Goal: Task Accomplishment & Management: Use online tool/utility

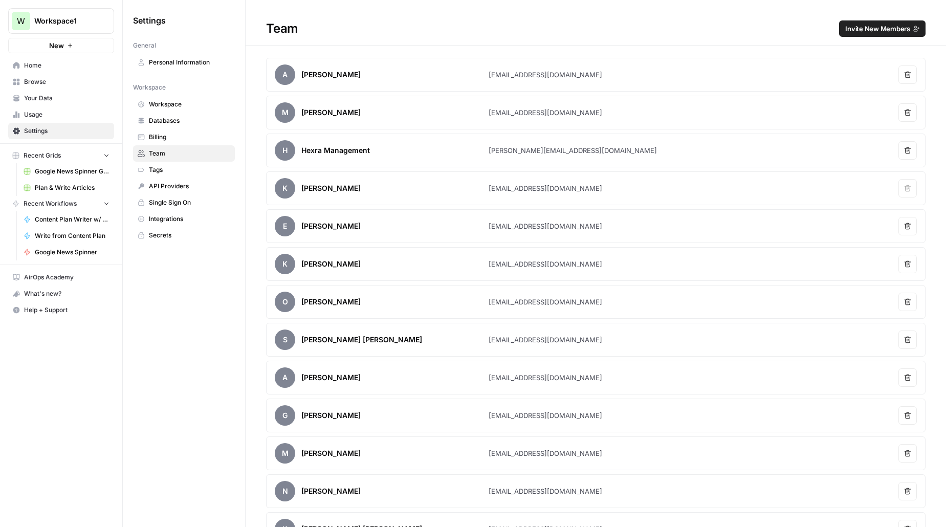
click at [54, 274] on span "AirOps Academy" at bounding box center [66, 277] width 85 height 9
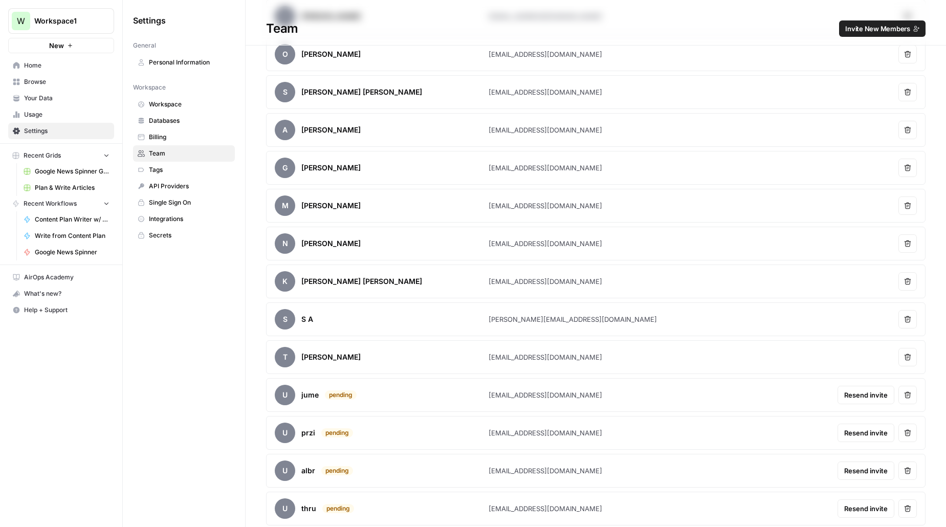
scroll to position [402, 0]
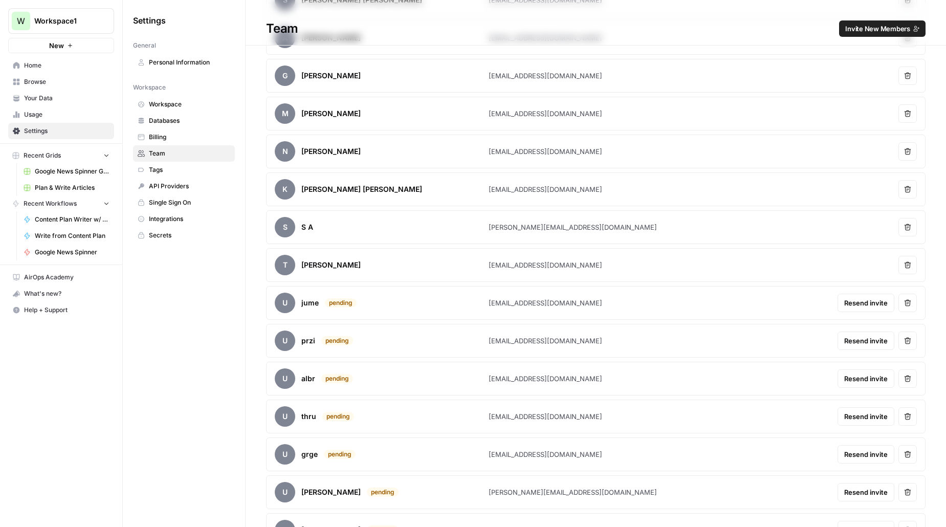
scroll to position [402, 0]
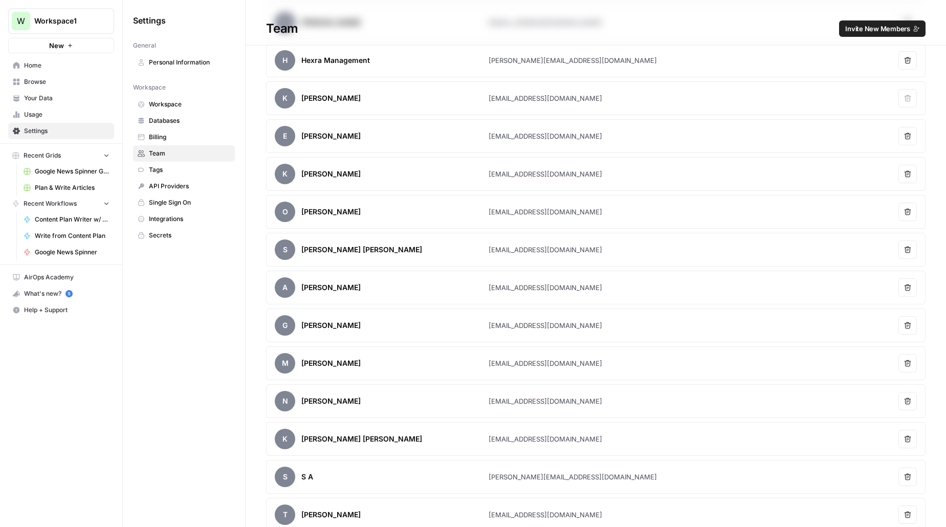
scroll to position [89, 0]
click at [858, 30] on span "Invite New Members" at bounding box center [877, 29] width 65 height 10
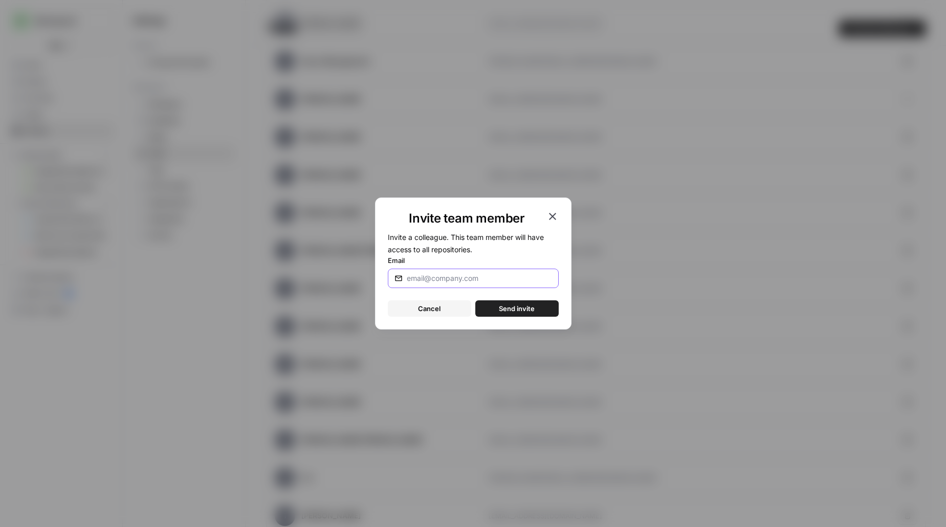
click at [479, 276] on input "Email" at bounding box center [477, 278] width 141 height 10
paste input "asgr@pubgroup.tech"
type input "asgr@pubgroup.tech"
click at [521, 305] on span "Send invite" at bounding box center [517, 308] width 36 height 10
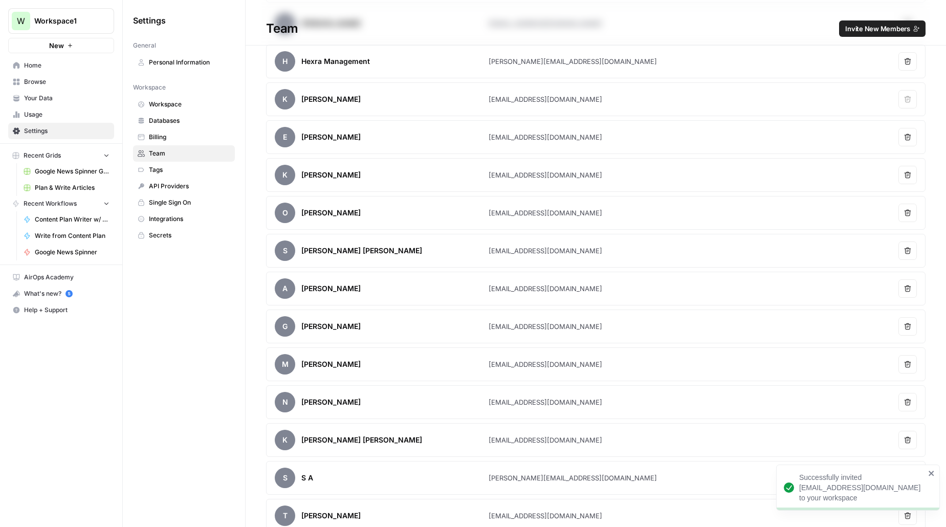
click at [36, 113] on span "Usage" at bounding box center [66, 114] width 85 height 9
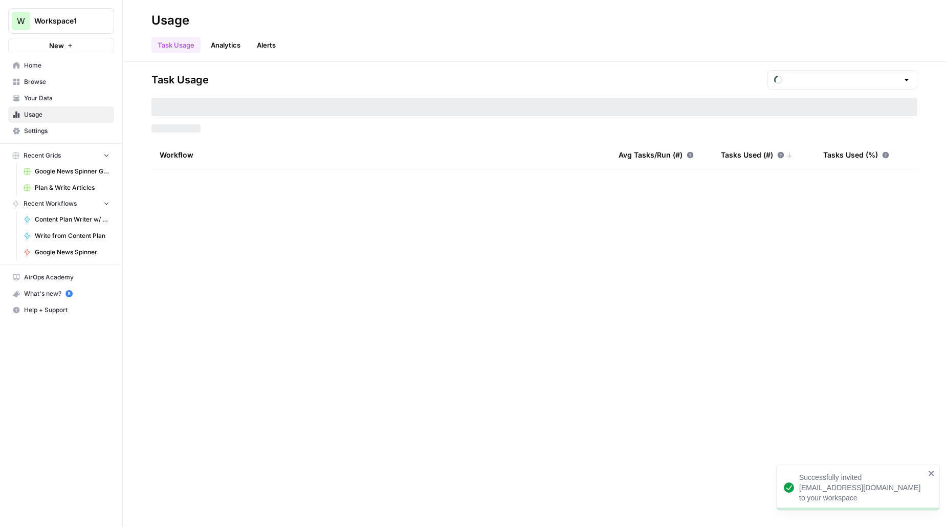
type input "August Included Tasks"
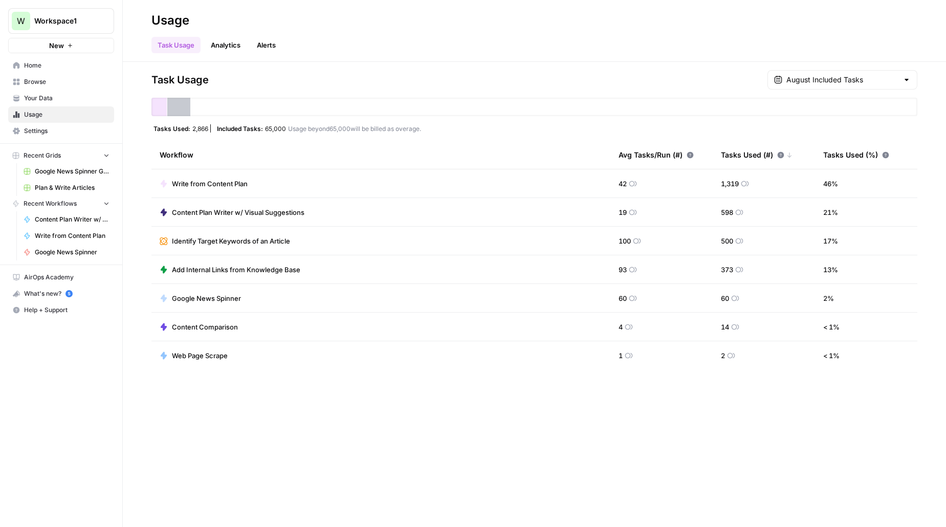
click at [32, 82] on span "Browse" at bounding box center [66, 81] width 85 height 9
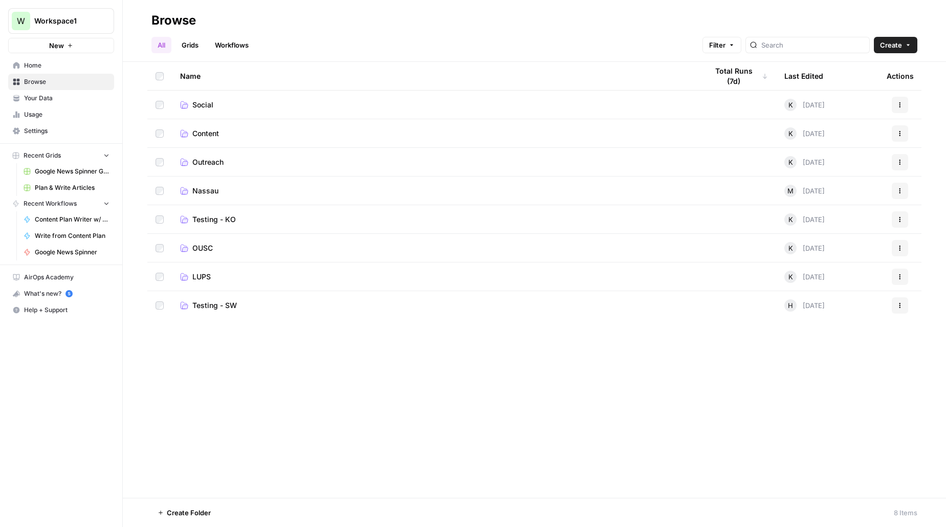
click at [208, 223] on span "Testing - KO" at bounding box center [213, 219] width 43 height 10
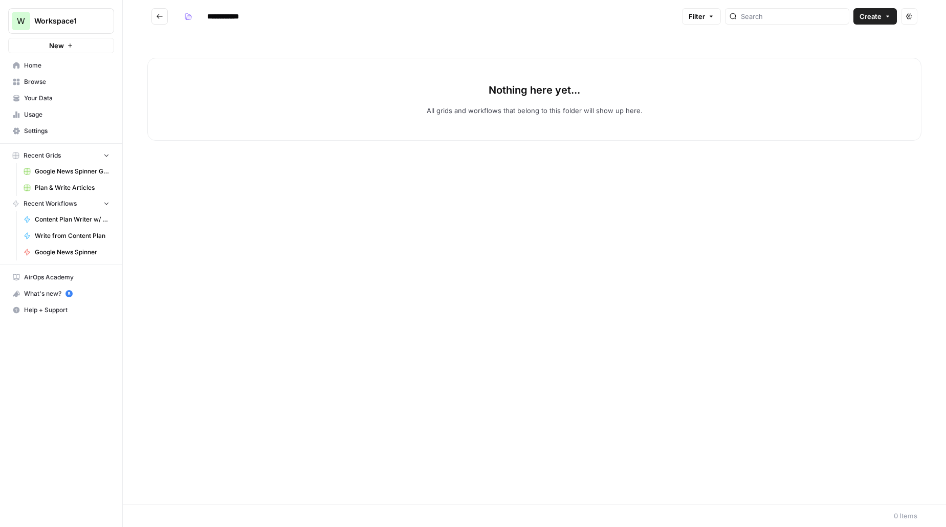
click at [165, 16] on button "Go back" at bounding box center [159, 16] width 16 height 16
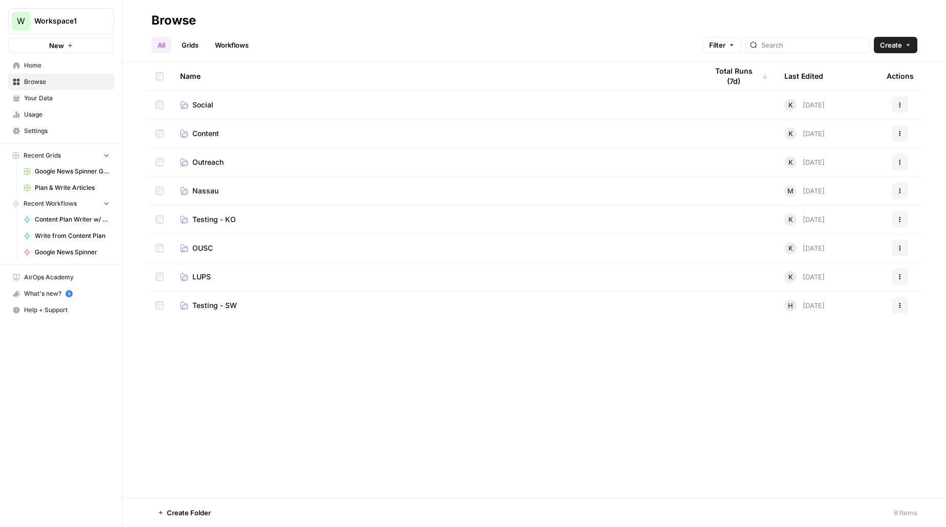
click at [209, 137] on span "Content" at bounding box center [205, 133] width 27 height 10
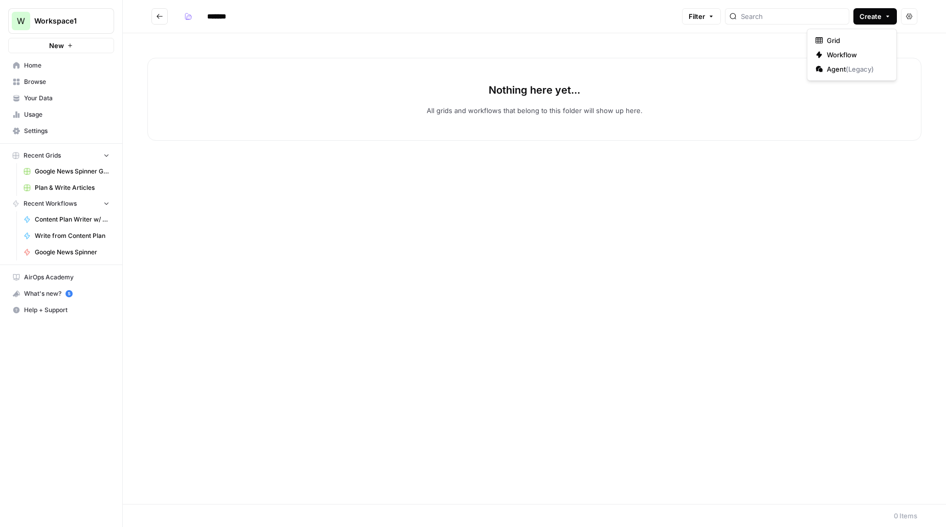
click at [885, 18] on icon "button" at bounding box center [888, 16] width 6 height 6
click at [840, 51] on span "Workflow" at bounding box center [855, 55] width 57 height 10
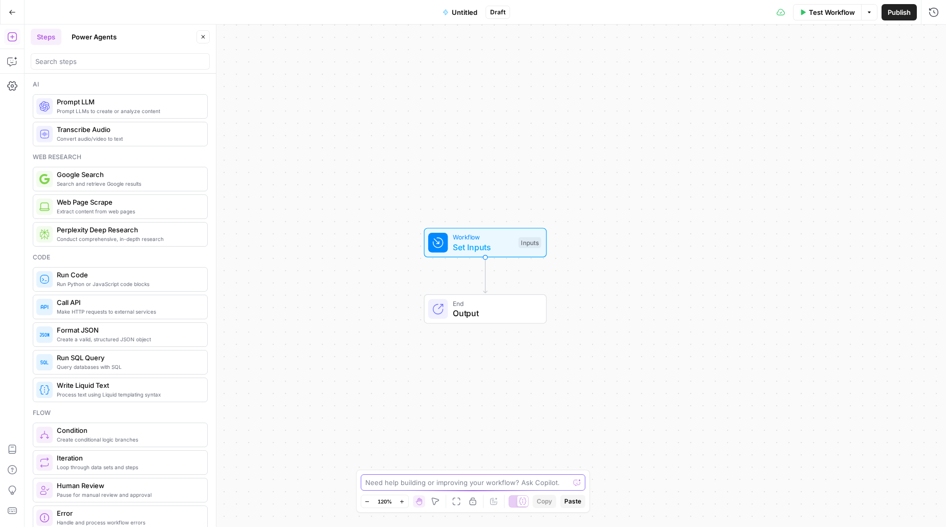
click at [393, 478] on textarea at bounding box center [467, 482] width 205 height 10
paste textarea "Output Language US English Select the language for the casino reviews Main Topi…"
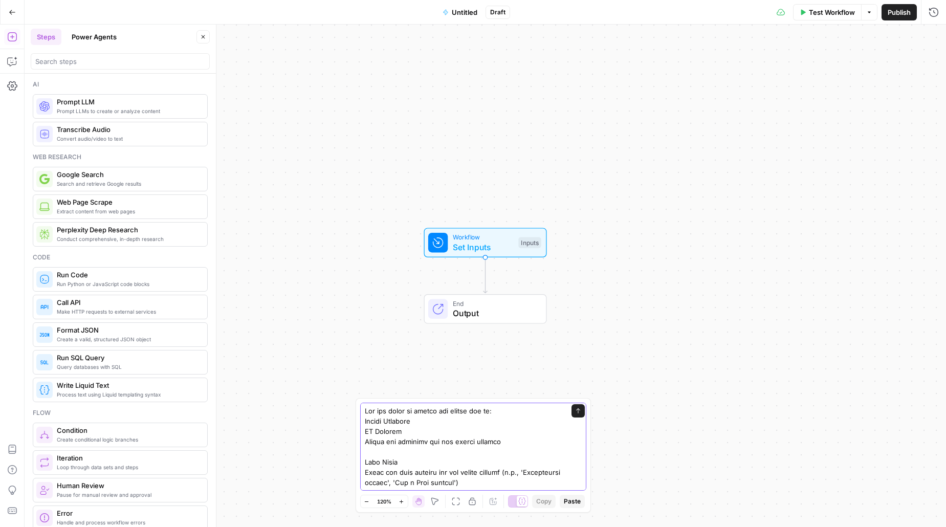
type textarea "Can you start by adding the follwoing inputs for me: Output Language US English…"
click at [579, 408] on icon "submit" at bounding box center [578, 411] width 6 height 6
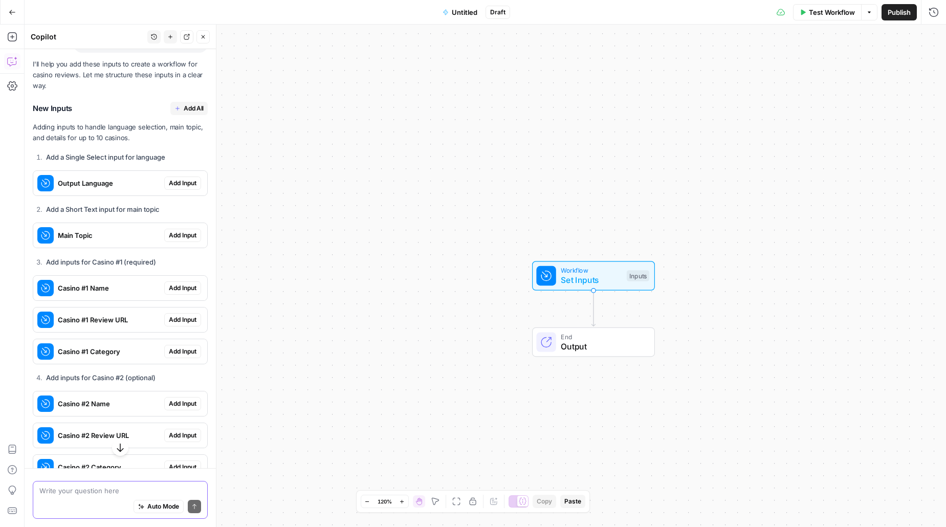
scroll to position [1755, 0]
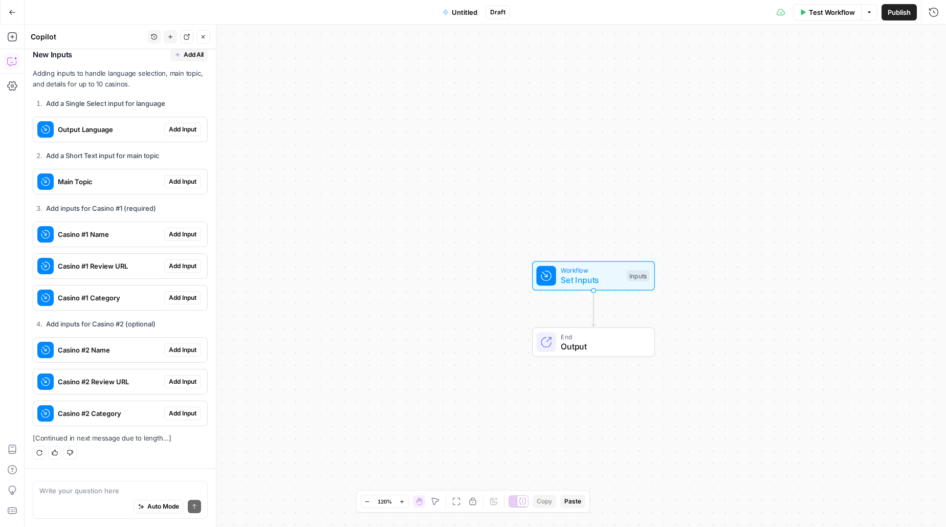
click at [190, 56] on span "Add All" at bounding box center [194, 54] width 20 height 9
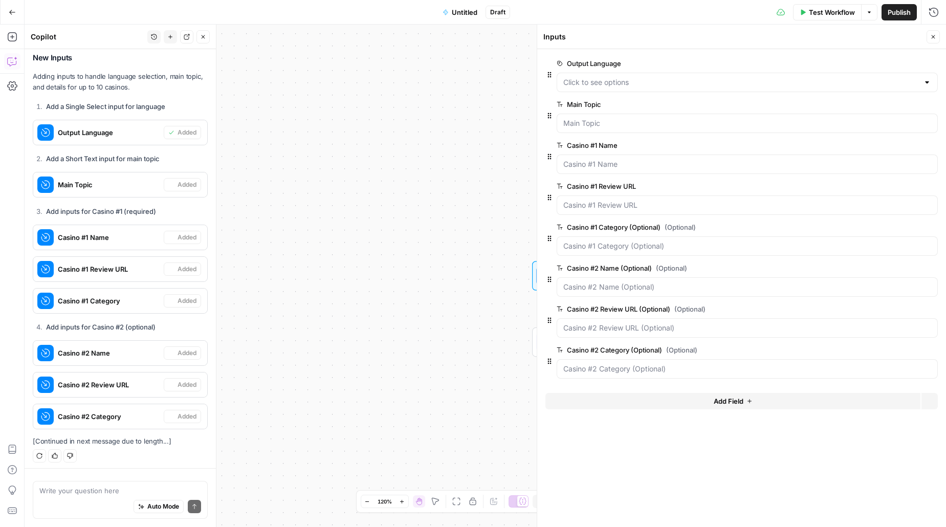
scroll to position [1771, 0]
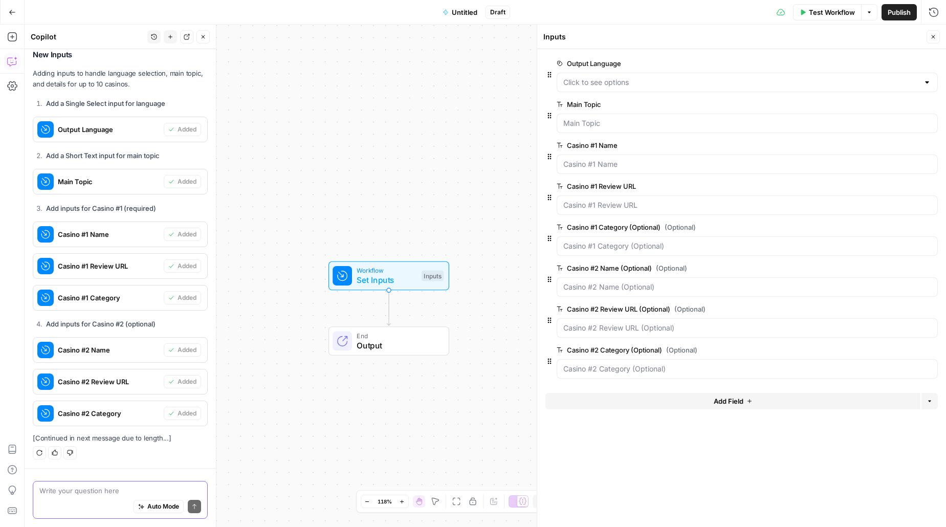
click at [101, 494] on textarea at bounding box center [120, 491] width 162 height 10
type textarea "Can you add the rest now too?"
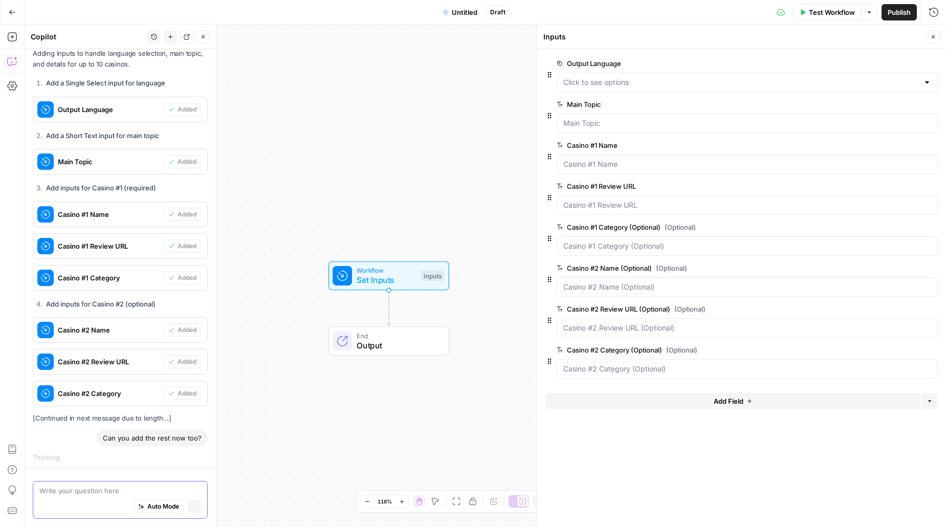
scroll to position [1774, 0]
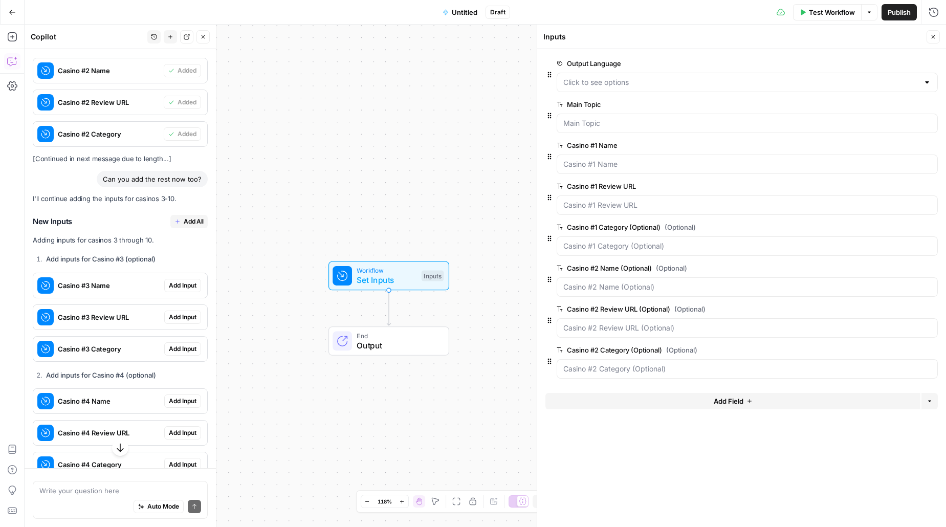
click at [190, 222] on span "Add All" at bounding box center [194, 221] width 20 height 9
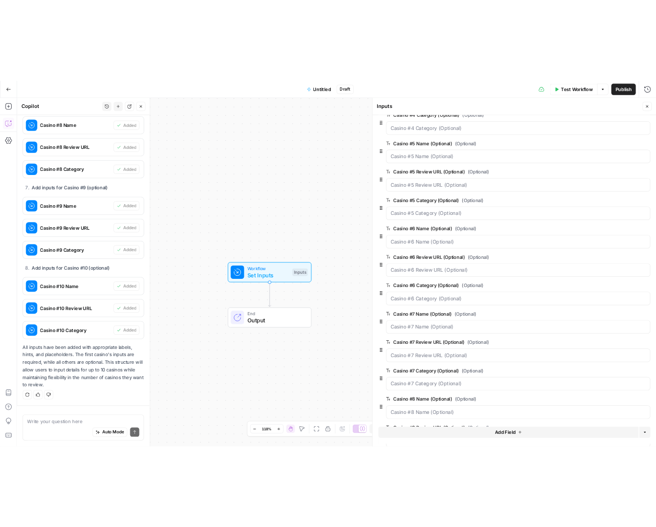
scroll to position [877, 0]
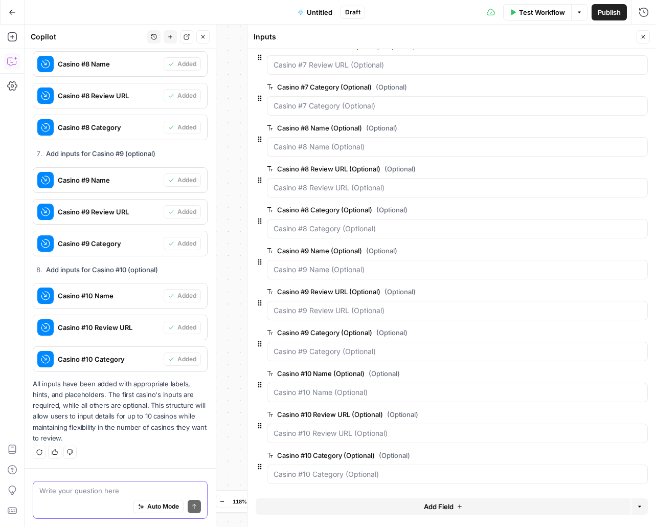
click at [102, 491] on textarea at bounding box center [120, 491] width 162 height 10
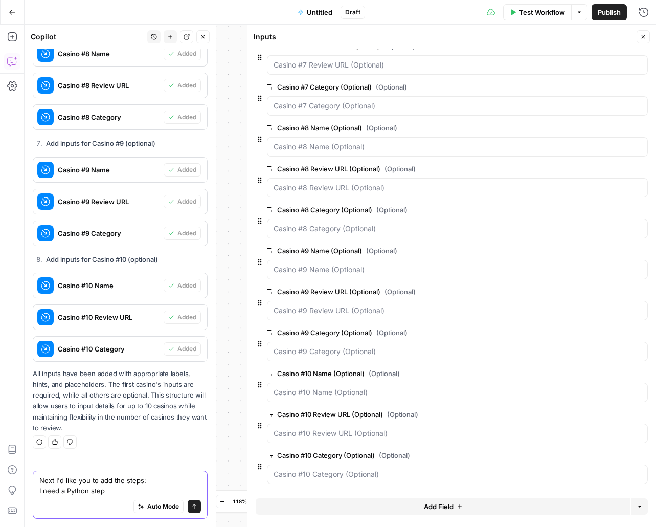
drag, startPoint x: 63, startPoint y: 492, endPoint x: 34, endPoint y: 492, distance: 28.7
click at [34, 492] on div "Next I'd like you to add the steps: I need a Python step Next I'd like you to a…" at bounding box center [120, 495] width 175 height 48
click at [84, 499] on div "Auto Mode Send" at bounding box center [120, 507] width 162 height 23
click at [89, 493] on textarea "Next I'd like you to add the steps: A Python step" at bounding box center [120, 485] width 162 height 20
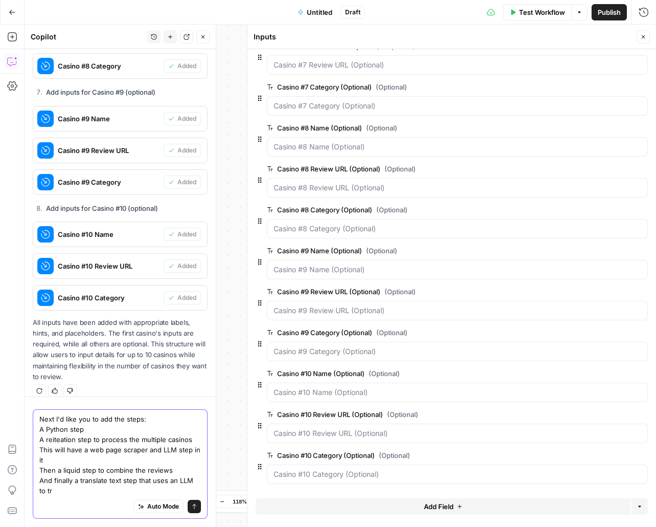
scroll to position [2940, 0]
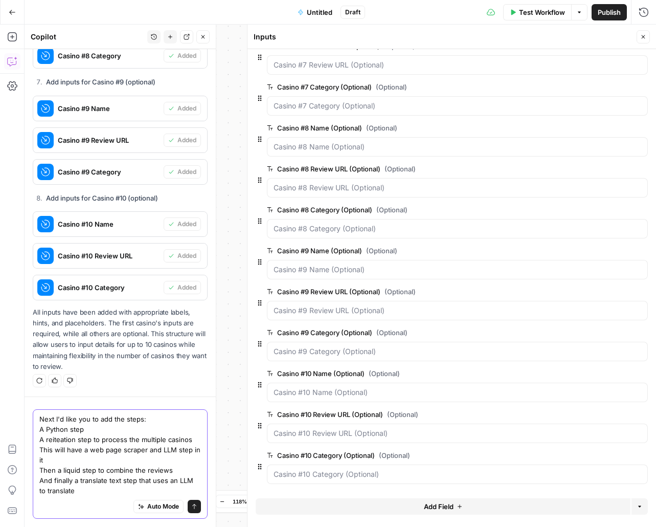
type textarea "Next I'd like you to add the steps: A Python step A reiteation step to process …"
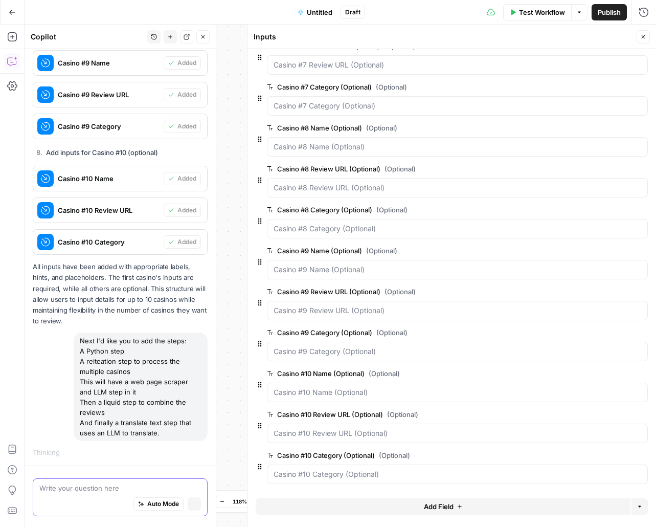
scroll to position [2942, 0]
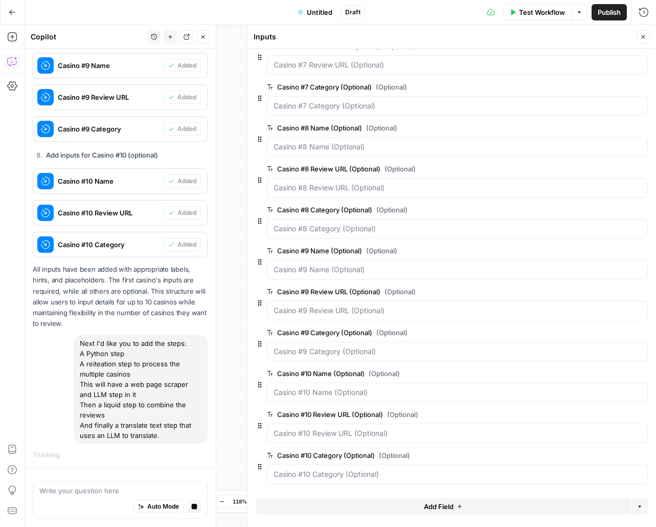
click at [647, 36] on button "Close" at bounding box center [643, 36] width 13 height 13
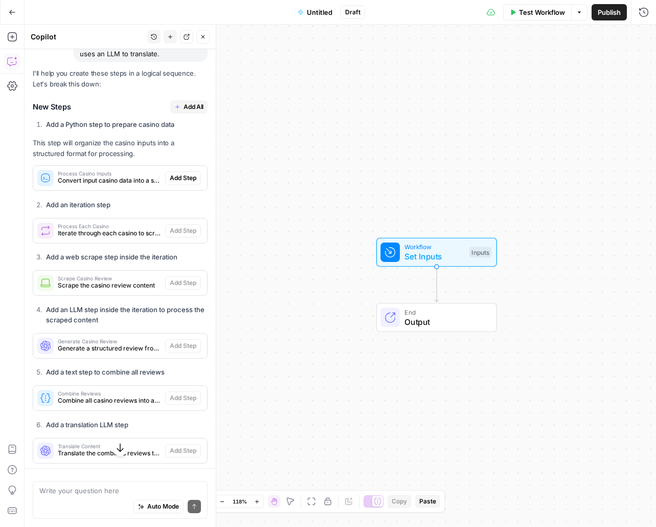
scroll to position [3354, 0]
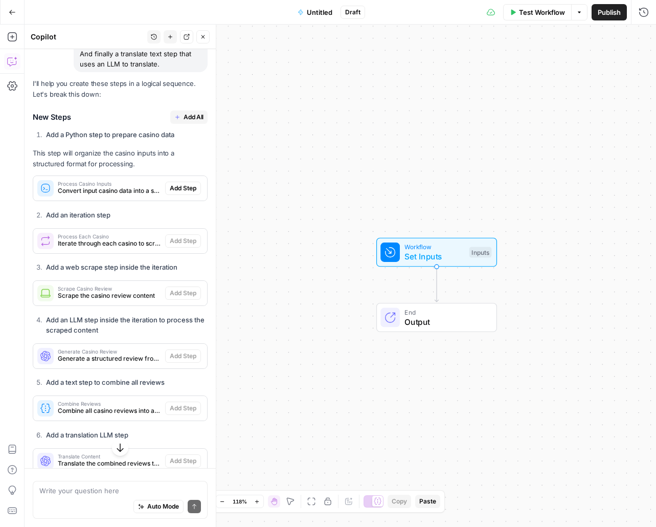
click at [190, 117] on span "Add All" at bounding box center [194, 117] width 20 height 9
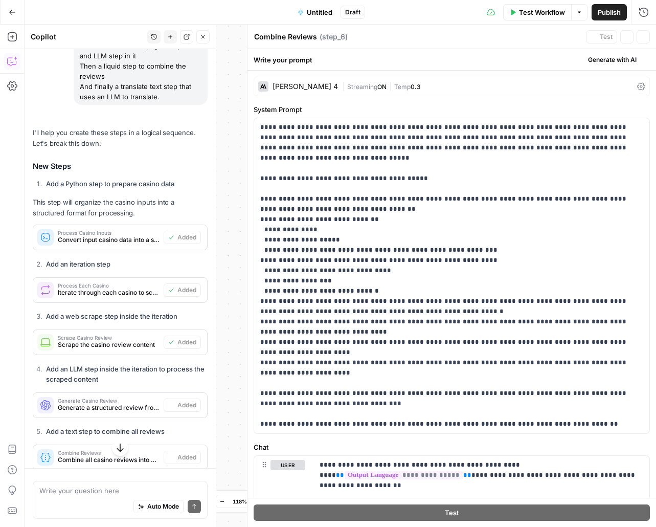
type textarea "Translate Content"
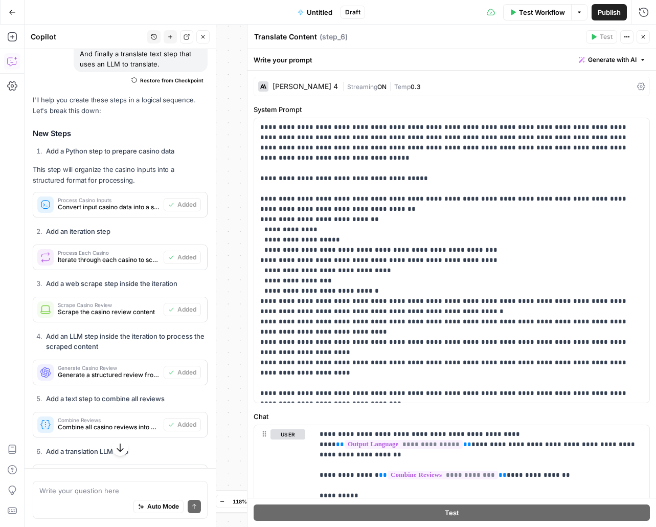
click at [642, 38] on icon "button" at bounding box center [644, 37] width 4 height 4
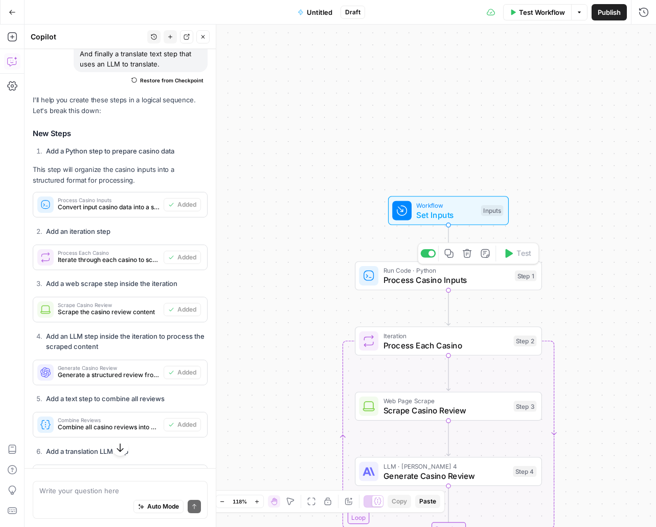
click at [440, 280] on span "Process Casino Inputs" at bounding box center [447, 280] width 127 height 12
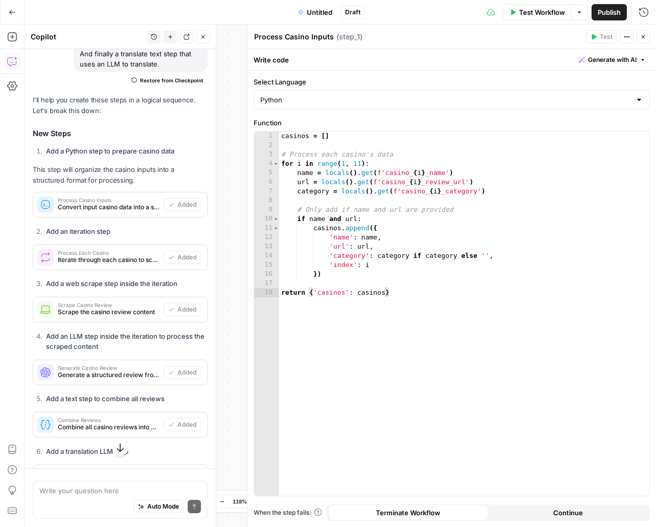
click at [319, 38] on textarea "Process Casino Inputs" at bounding box center [294, 37] width 80 height 10
paste textarea "epare Casino Data"
type textarea "Prepare Casino Data"
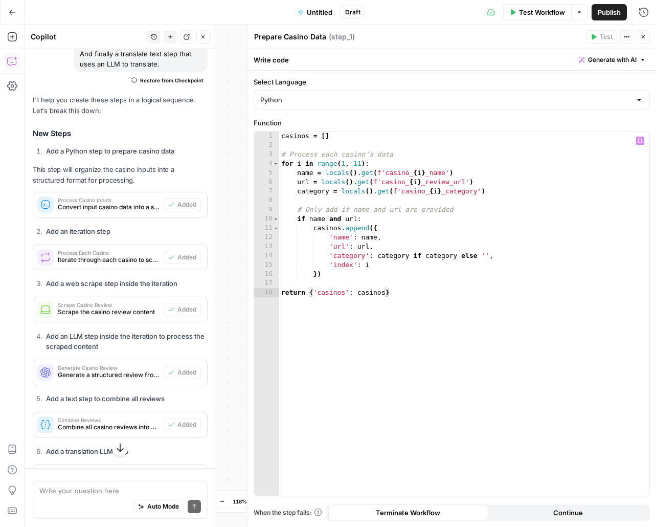
click at [437, 250] on div "casinos = [ ] # Process each casino's data for i in range ( 1 , 11 ) : name = l…" at bounding box center [464, 322] width 370 height 383
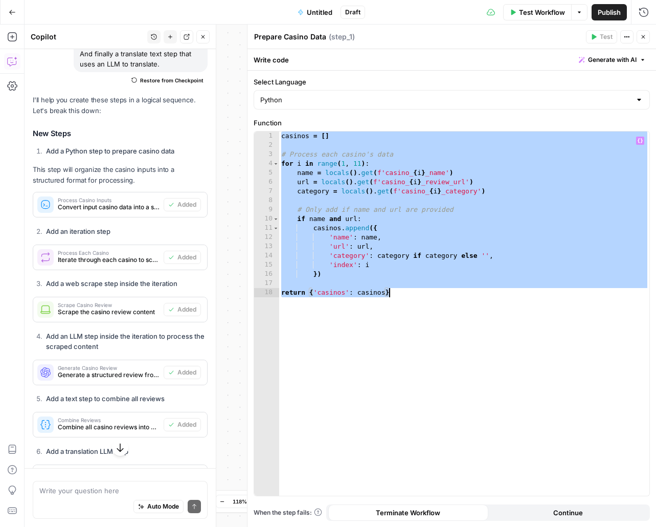
paste textarea
type textarea "**********"
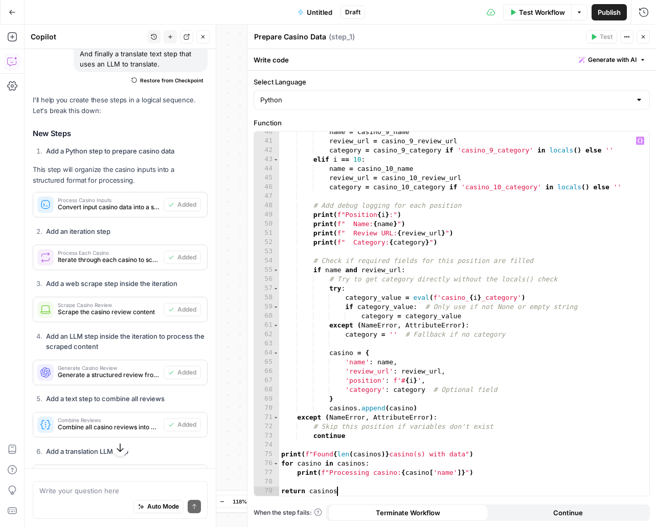
scroll to position [363, 0]
click at [642, 37] on icon "button" at bounding box center [644, 37] width 4 height 4
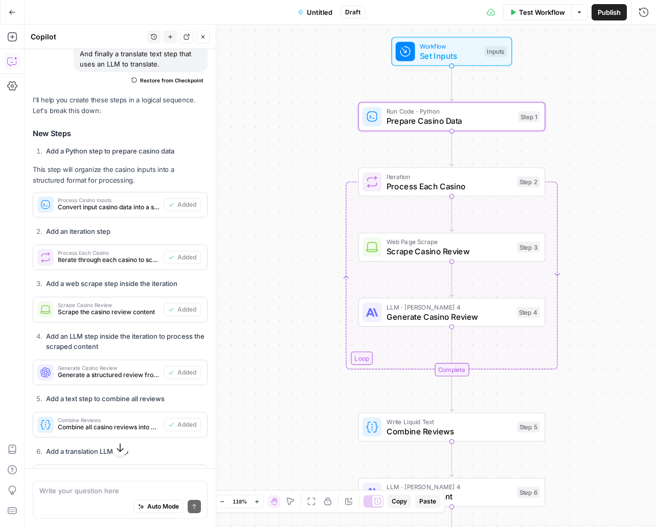
click at [418, 188] on span "Process Each Casino" at bounding box center [450, 186] width 126 height 12
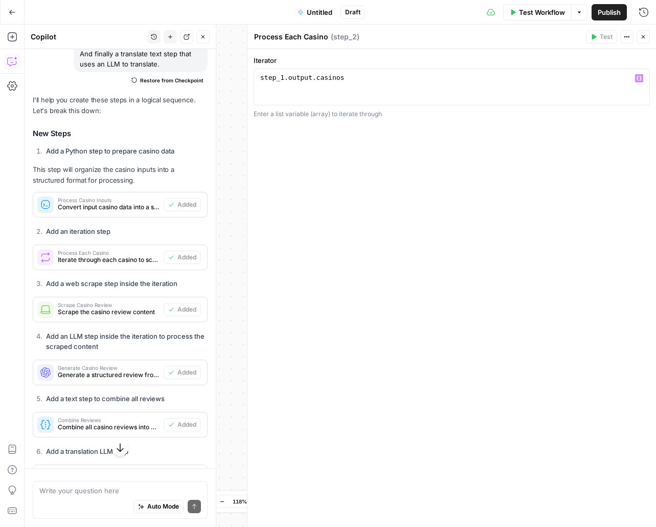
click at [389, 78] on div "step_1 . output . casinos" at bounding box center [451, 96] width 387 height 46
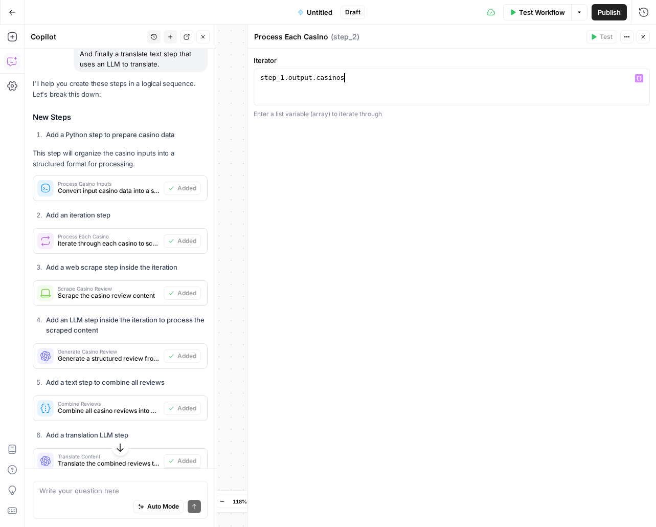
scroll to position [3354, 0]
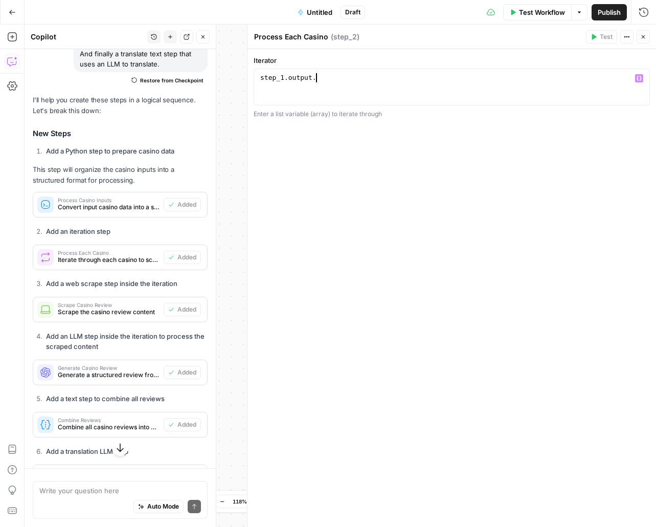
type textarea "**********"
click at [485, 148] on div "**********" at bounding box center [452, 288] width 409 height 478
click at [645, 37] on icon "button" at bounding box center [644, 37] width 6 height 6
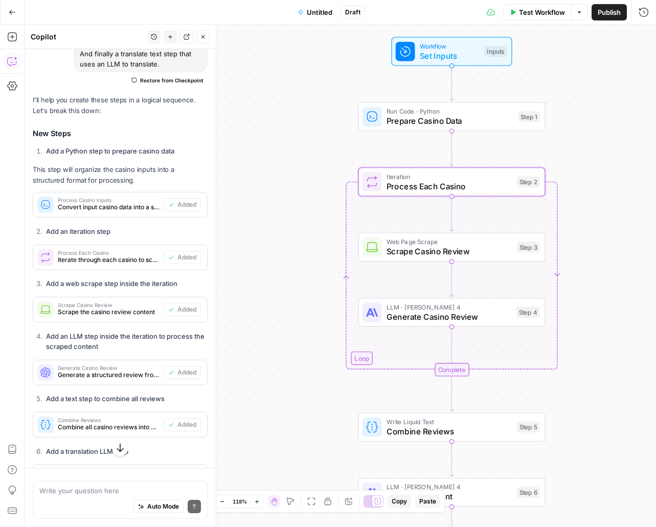
click at [424, 249] on span "Scrape Casino Review" at bounding box center [450, 251] width 126 height 12
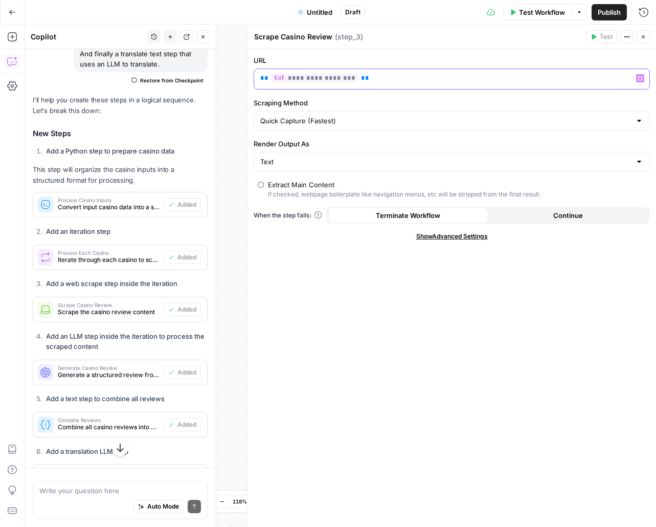
click at [366, 79] on p "**********" at bounding box center [451, 78] width 383 height 10
click at [366, 79] on p "**********" at bounding box center [443, 78] width 367 height 10
click at [288, 78] on span "**********" at bounding box center [318, 78] width 94 height 7
click at [476, 100] on label "Scraping Method" at bounding box center [452, 103] width 397 height 10
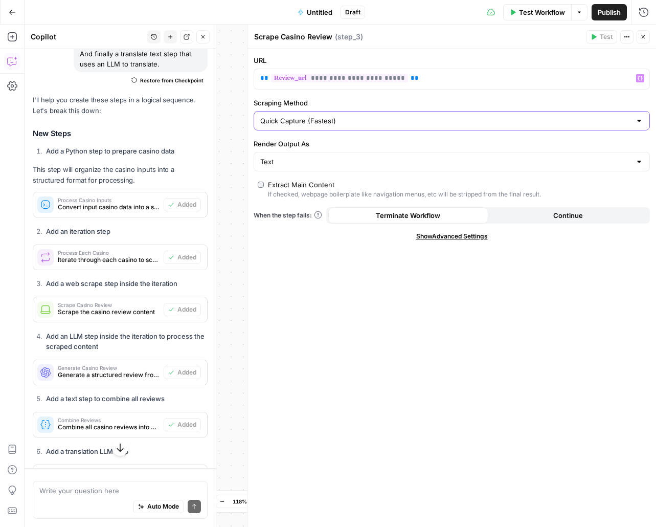
click at [476, 116] on input "Quick Capture (Fastest)" at bounding box center [445, 121] width 371 height 10
click at [427, 404] on div "**********" at bounding box center [452, 288] width 409 height 478
click at [473, 236] on span "Show Advanced Settings" at bounding box center [452, 236] width 72 height 9
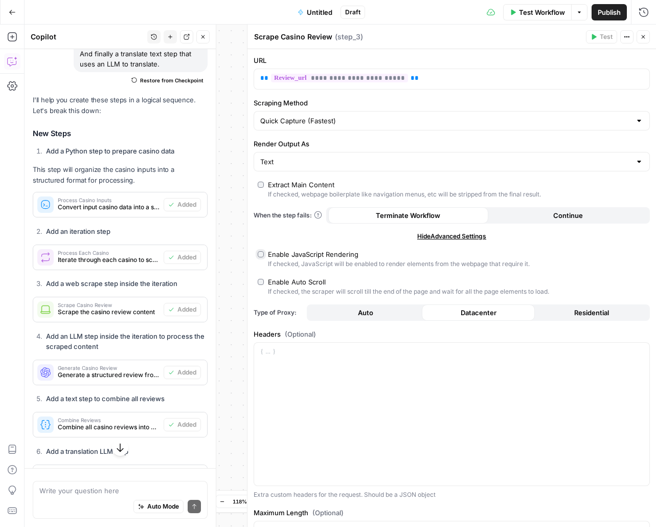
type input "Custom"
click at [648, 36] on button "Close" at bounding box center [643, 36] width 13 height 13
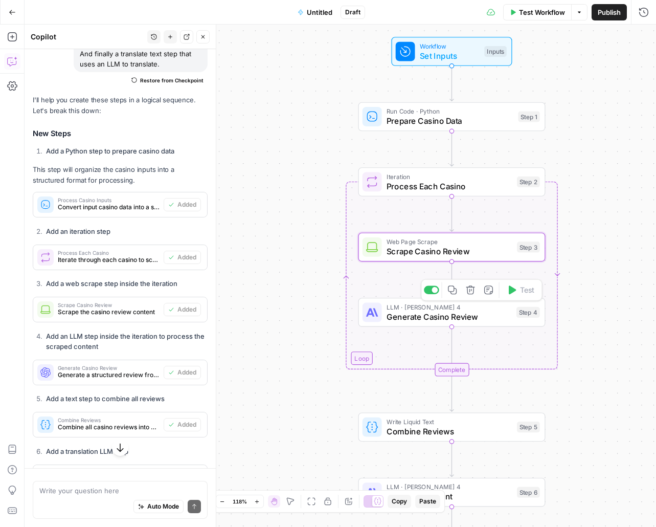
click at [432, 315] on span "Generate Casino Review" at bounding box center [449, 317] width 125 height 12
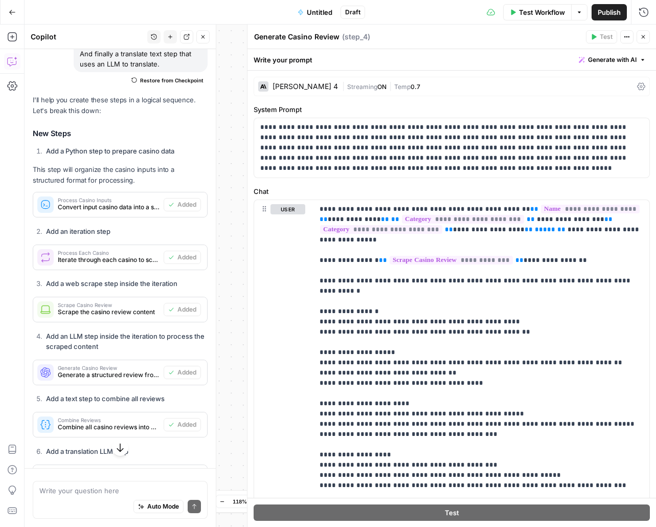
click at [318, 85] on div "Claude Sonnet 4" at bounding box center [305, 86] width 65 height 7
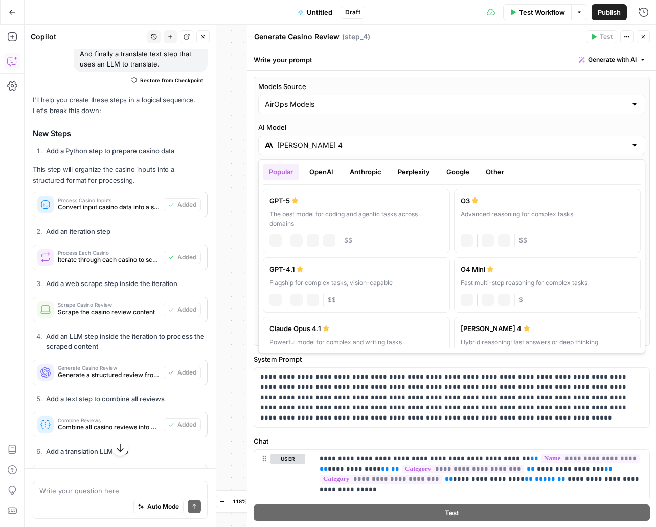
click at [368, 153] on div "Claude Sonnet 4" at bounding box center [451, 145] width 387 height 19
click at [333, 171] on button "OpenAI" at bounding box center [321, 172] width 36 height 16
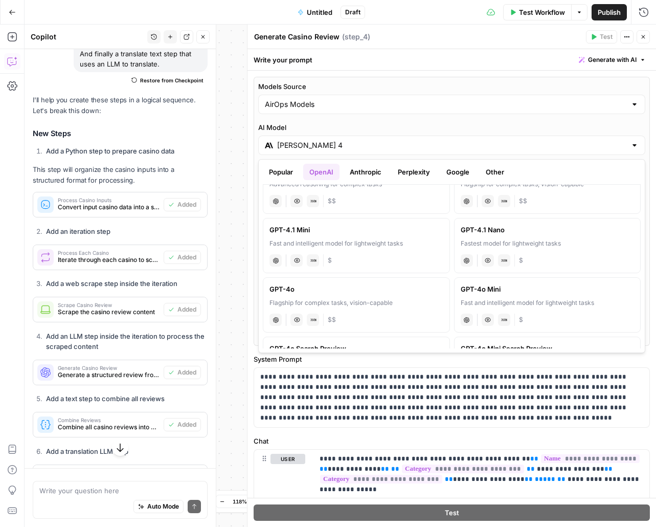
scroll to position [159, 0]
click at [527, 296] on label "GPT-4o Mini Fast and intelligent model for lightweight tasks chat Vision Capabi…" at bounding box center [547, 304] width 187 height 55
type input "GPT-4o Mini"
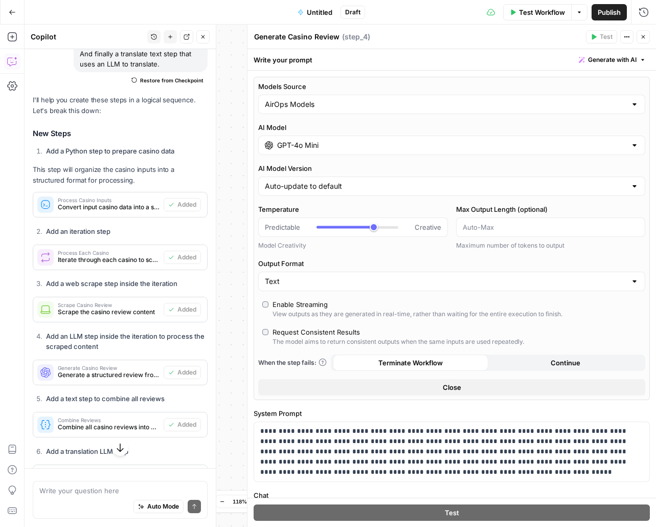
click at [310, 39] on textarea "Generate Casino Review" at bounding box center [296, 37] width 85 height 10
paste textarea "Extract Casino Information"
type textarea "Extract Casino Information"
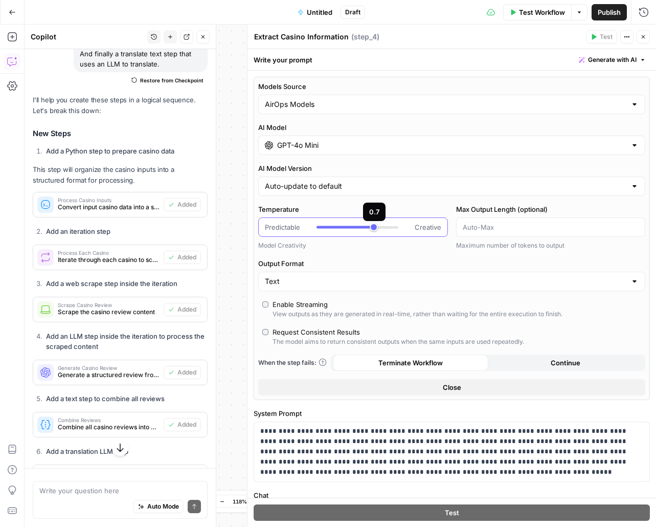
click at [366, 225] on div at bounding box center [358, 227] width 82 height 10
click at [354, 226] on div at bounding box center [341, 227] width 49 height 3
click at [342, 228] on div at bounding box center [337, 227] width 41 height 3
type input "***"
drag, startPoint x: 342, startPoint y: 229, endPoint x: 347, endPoint y: 227, distance: 5.8
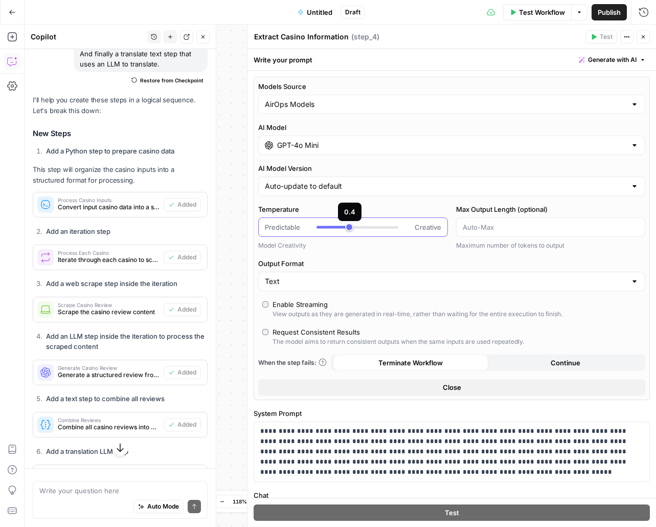
click at [347, 227] on div at bounding box center [358, 227] width 82 height 10
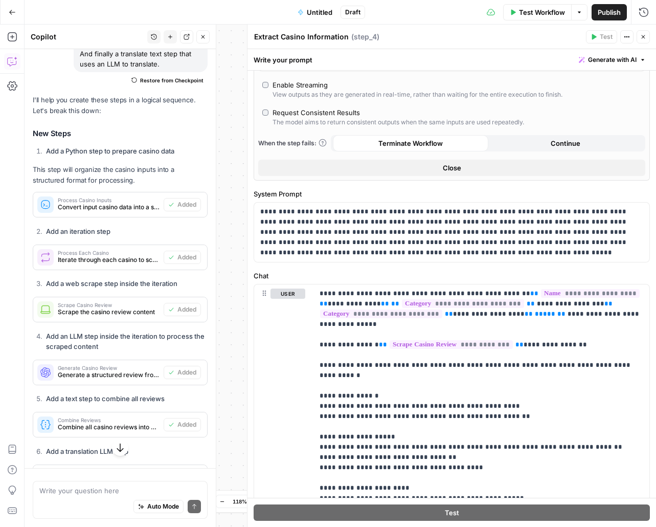
scroll to position [266, 0]
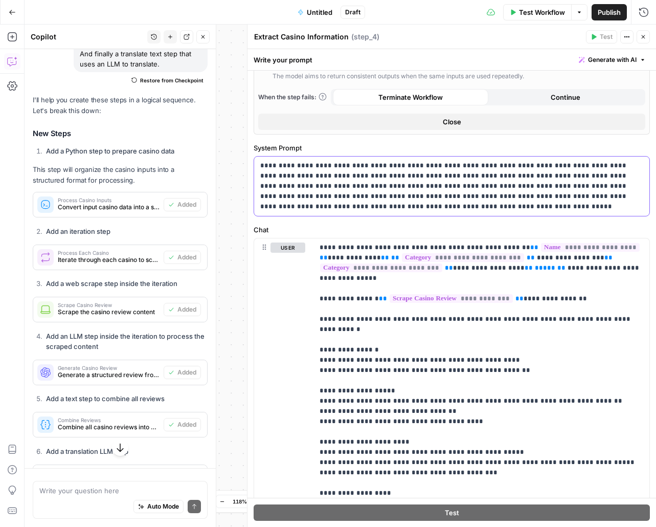
click at [351, 181] on p "**********" at bounding box center [451, 186] width 383 height 51
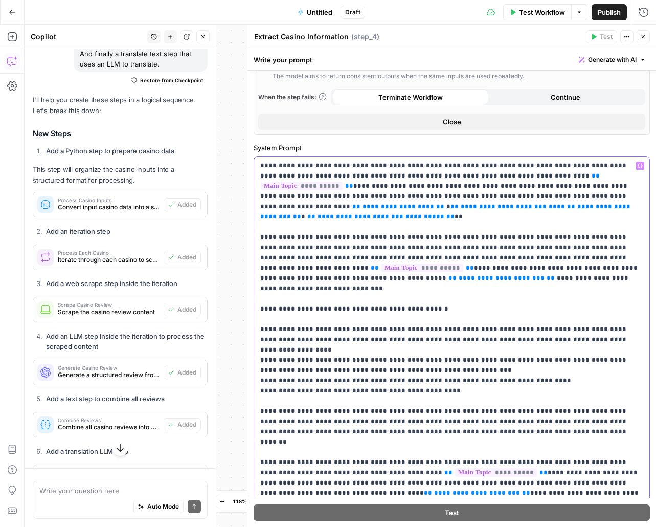
click at [434, 203] on span "**********" at bounding box center [399, 206] width 72 height 7
click at [575, 203] on span "**********" at bounding box center [532, 206] width 86 height 7
click at [346, 213] on span "**********" at bounding box center [303, 216] width 86 height 7
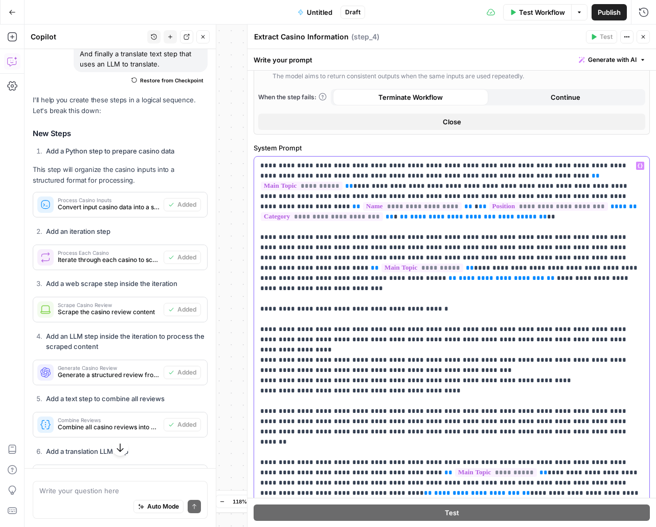
click at [496, 213] on span "**********" at bounding box center [453, 216] width 86 height 7
click at [545, 275] on span "**********" at bounding box center [502, 278] width 86 height 7
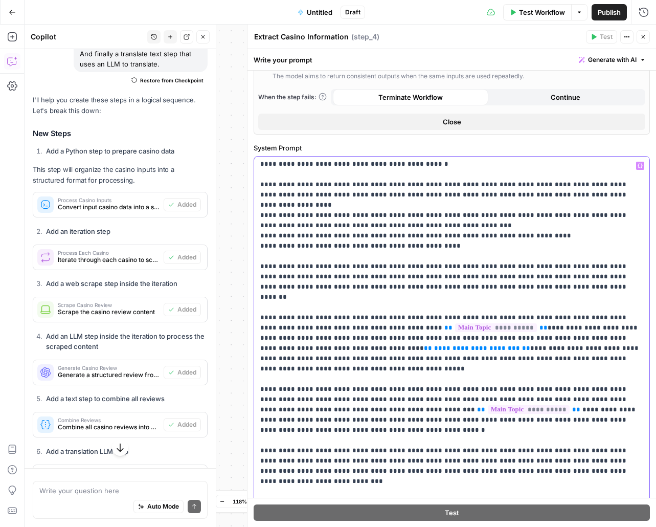
scroll to position [187, 0]
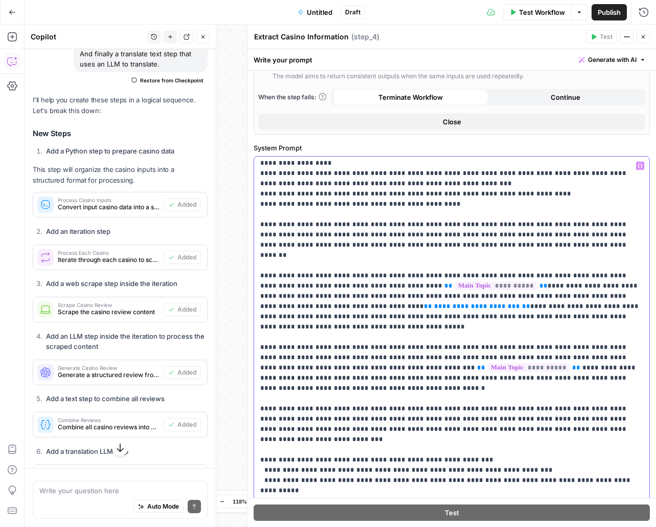
click at [434, 303] on span "**********" at bounding box center [477, 306] width 86 height 7
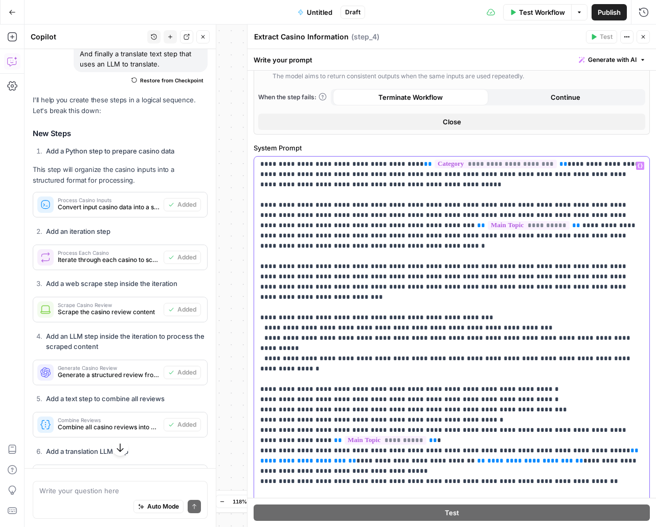
scroll to position [334, 0]
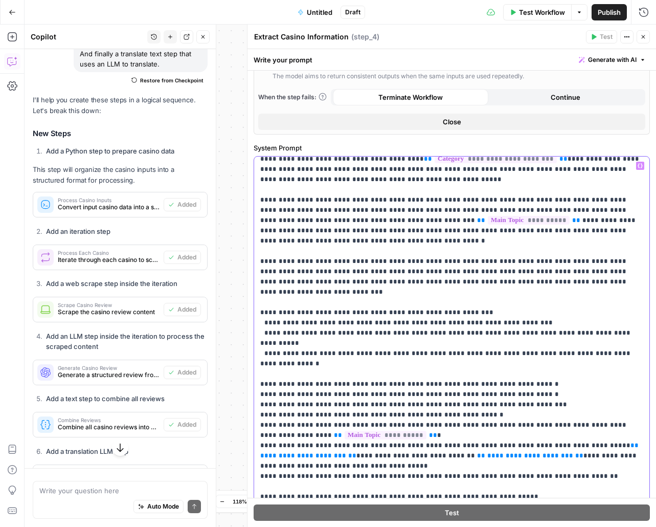
click at [488, 452] on span "**********" at bounding box center [531, 455] width 86 height 7
click at [280, 452] on span "**********" at bounding box center [303, 455] width 86 height 7
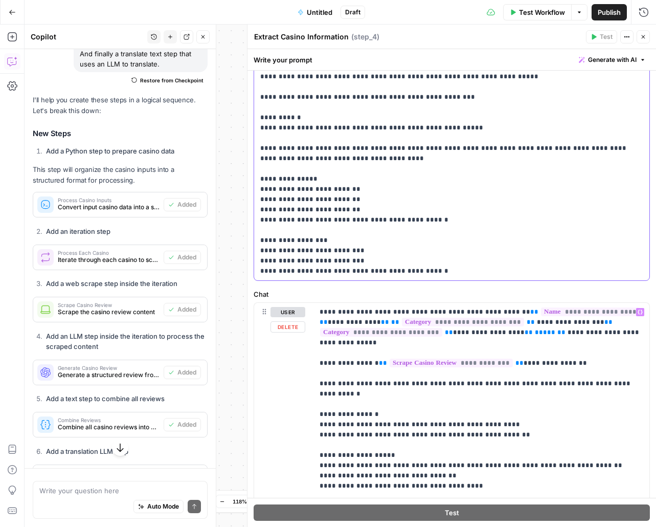
scroll to position [532, 0]
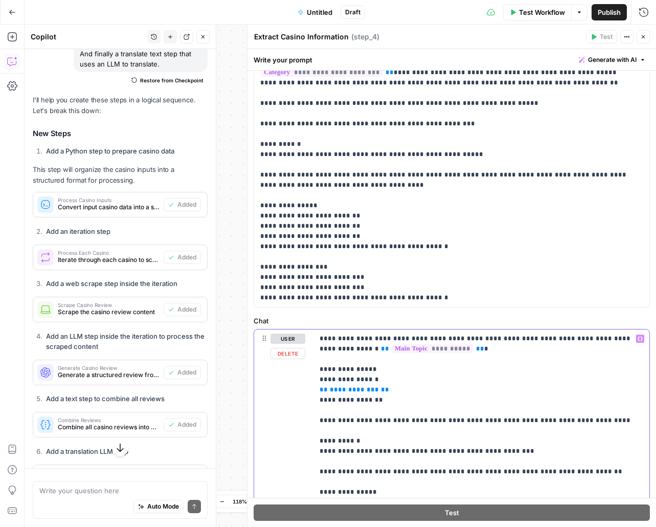
click at [346, 388] on span "**********" at bounding box center [354, 389] width 49 height 7
click at [469, 421] on p "**********" at bounding box center [482, 503] width 324 height 338
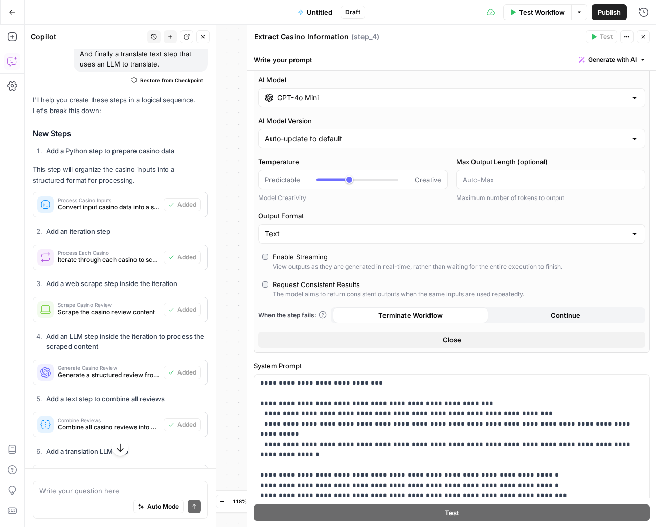
scroll to position [0, 0]
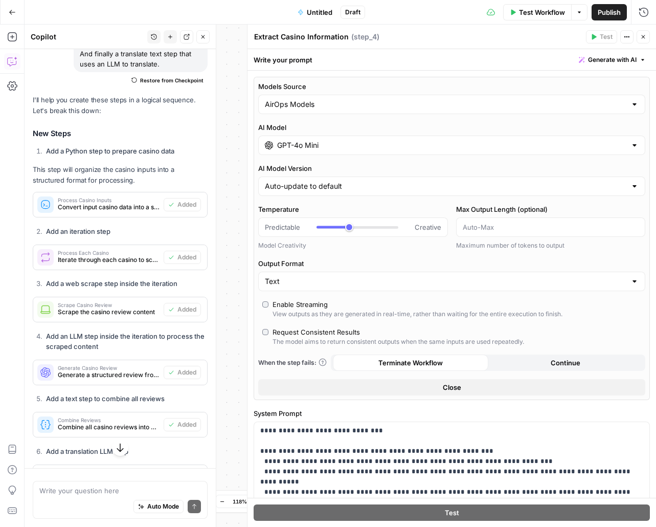
click at [648, 35] on button "Close" at bounding box center [643, 36] width 13 height 13
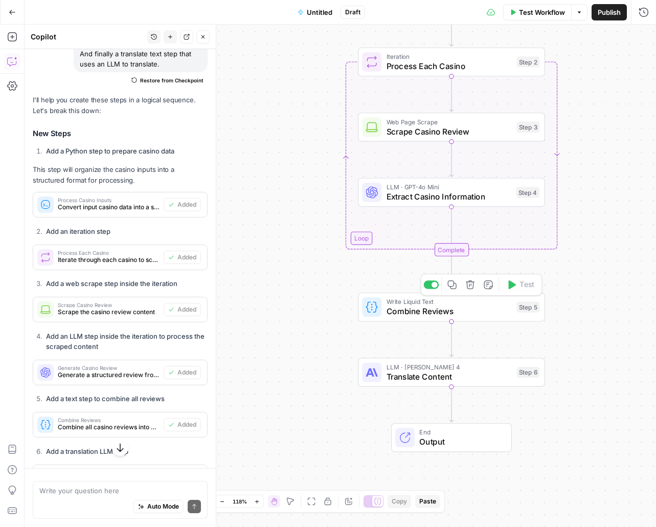
click at [453, 309] on span "Combine Reviews" at bounding box center [450, 311] width 126 height 12
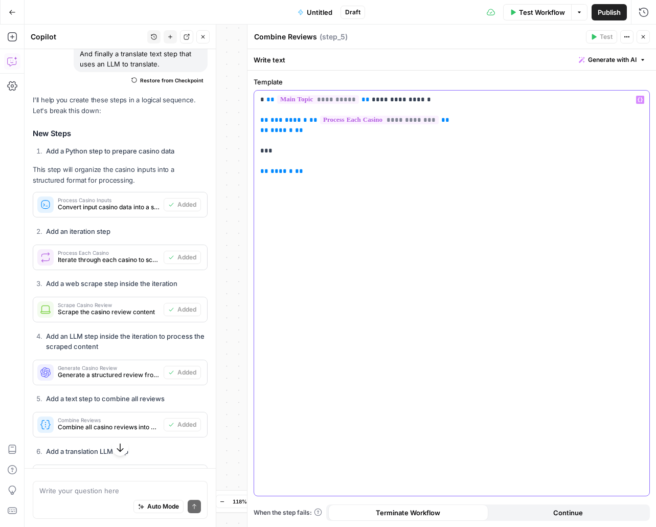
drag, startPoint x: 331, startPoint y: 174, endPoint x: 258, endPoint y: 88, distance: 112.6
click at [258, 88] on div "**********" at bounding box center [452, 287] width 397 height 420
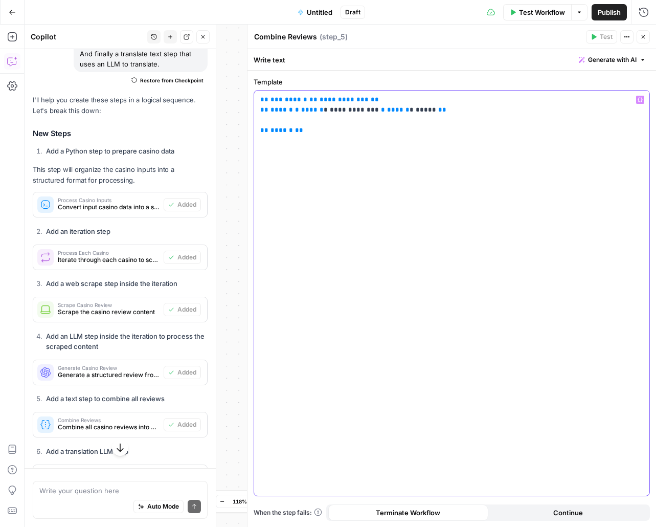
click at [333, 100] on span "**********" at bounding box center [344, 99] width 49 height 7
click at [644, 37] on icon "button" at bounding box center [644, 37] width 4 height 4
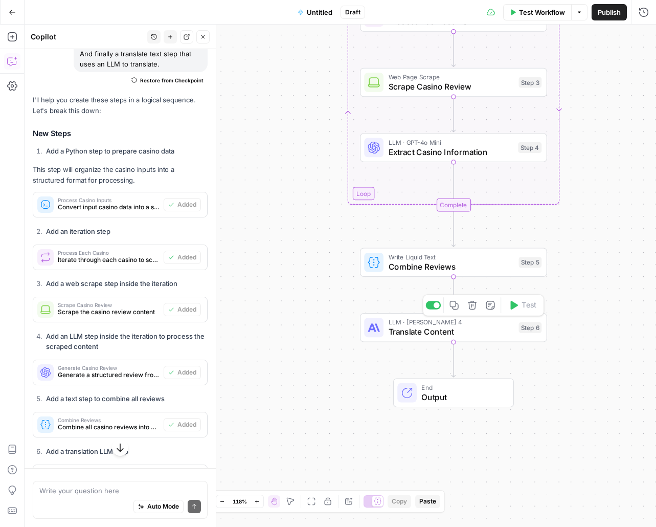
click at [434, 326] on span "Translate Content" at bounding box center [452, 332] width 126 height 12
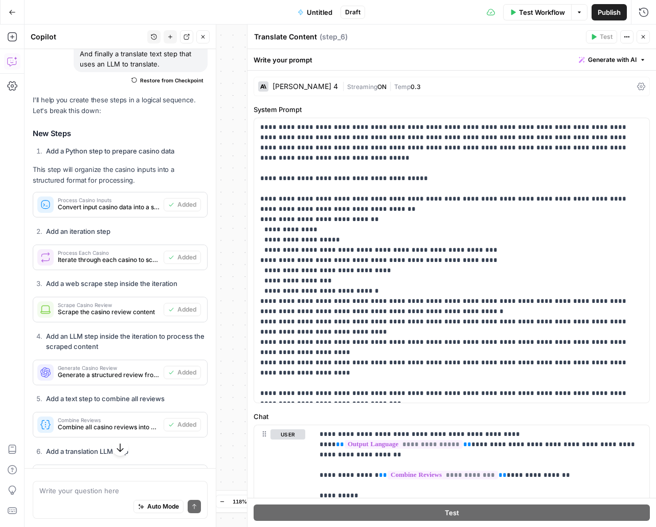
click at [298, 86] on div "Claude Sonnet 4" at bounding box center [305, 86] width 65 height 7
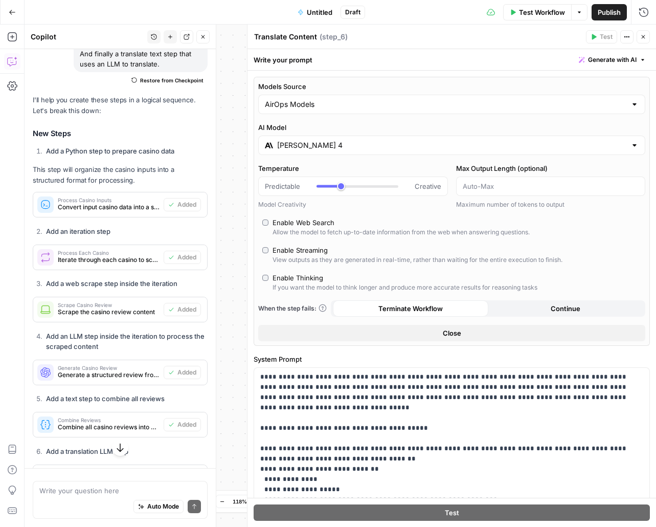
click at [373, 147] on input "Claude Sonnet 4" at bounding box center [451, 145] width 349 height 10
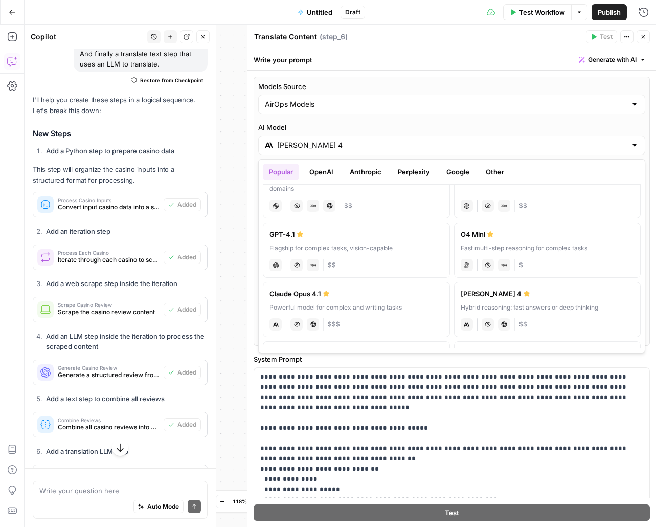
scroll to position [39, 0]
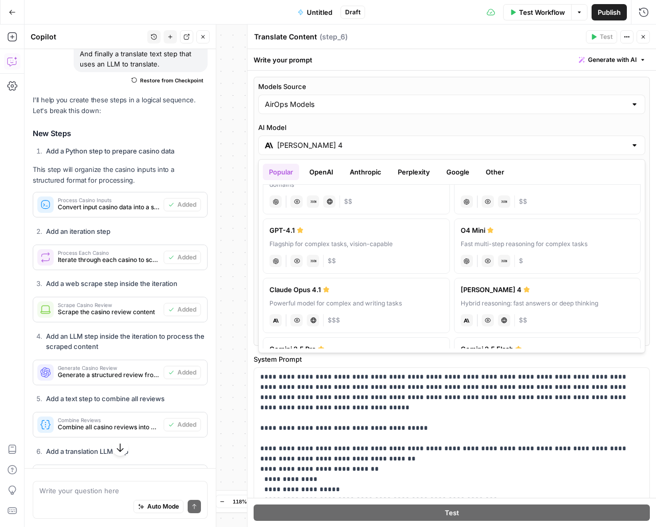
click at [379, 171] on button "Anthropic" at bounding box center [366, 172] width 44 height 16
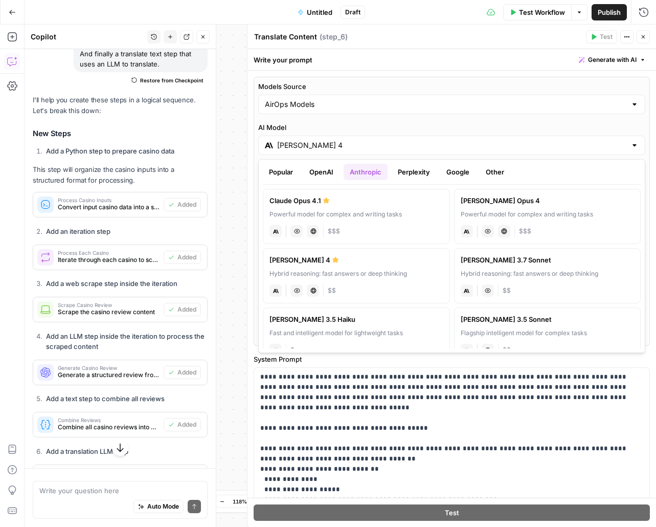
click at [516, 322] on div "Claude 3.5 Sonnet" at bounding box center [548, 319] width 174 height 10
type input "Claude 3.5 Sonnet"
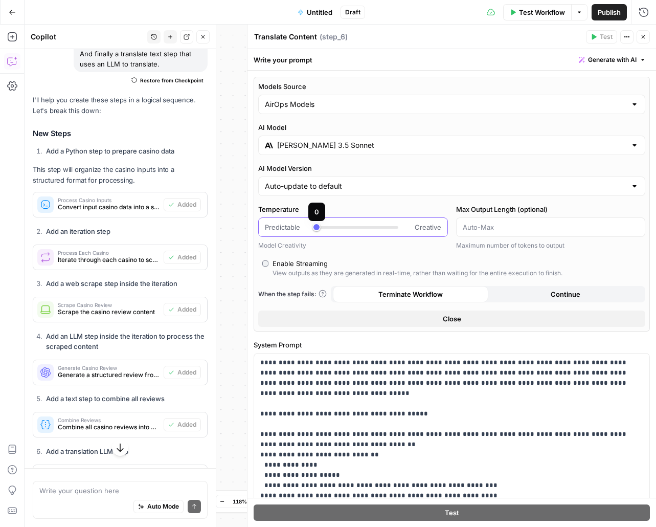
type input "***"
drag, startPoint x: 339, startPoint y: 228, endPoint x: 324, endPoint y: 229, distance: 14.9
click at [324, 229] on div at bounding box center [358, 227] width 82 height 10
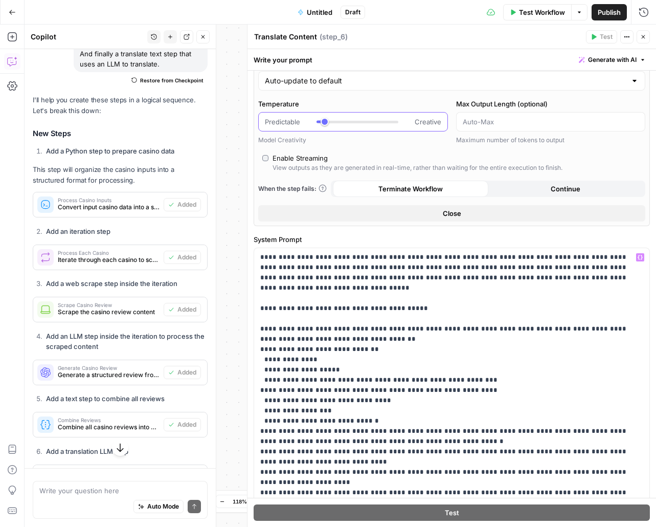
scroll to position [148, 0]
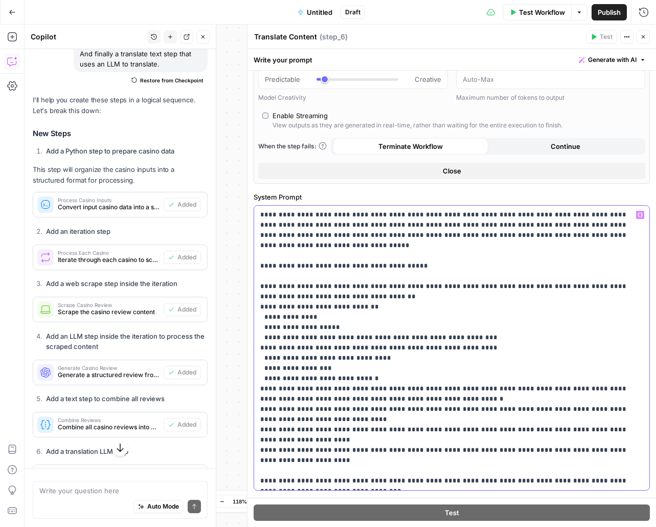
click at [380, 344] on p "**********" at bounding box center [451, 348] width 383 height 276
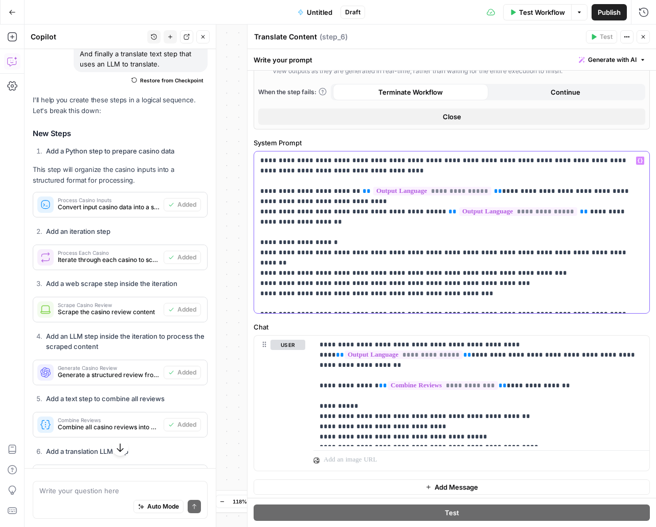
scroll to position [205, 0]
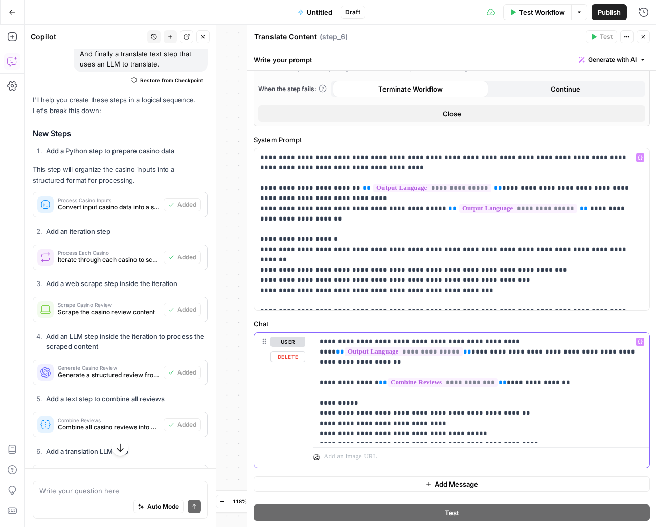
click at [422, 391] on p "**********" at bounding box center [482, 388] width 324 height 102
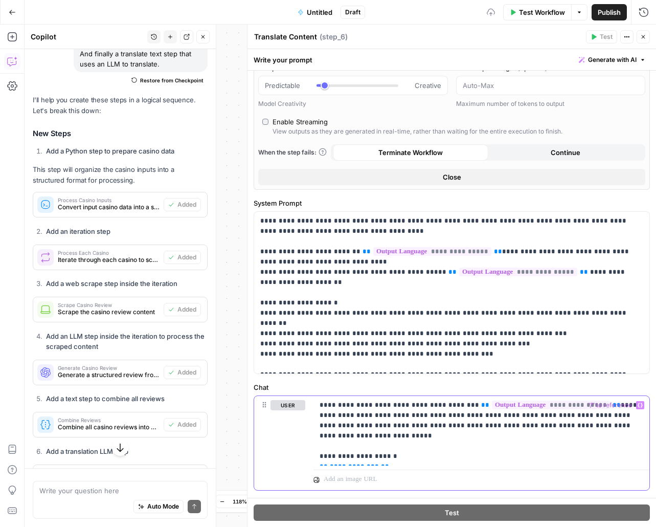
scroll to position [164, 0]
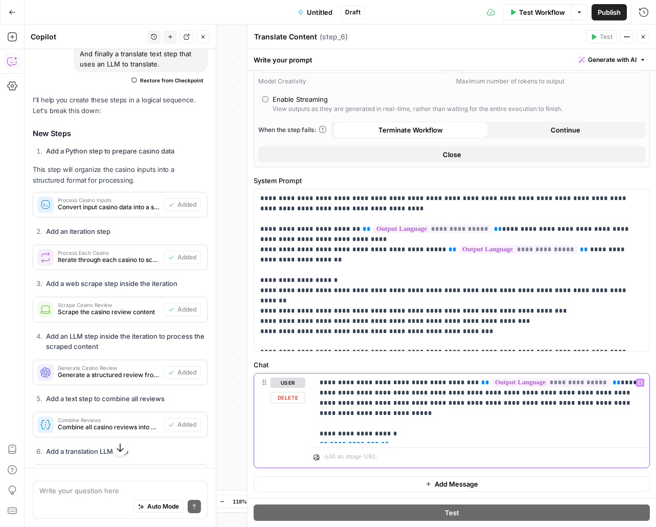
click at [347, 441] on span "**********" at bounding box center [354, 444] width 49 height 7
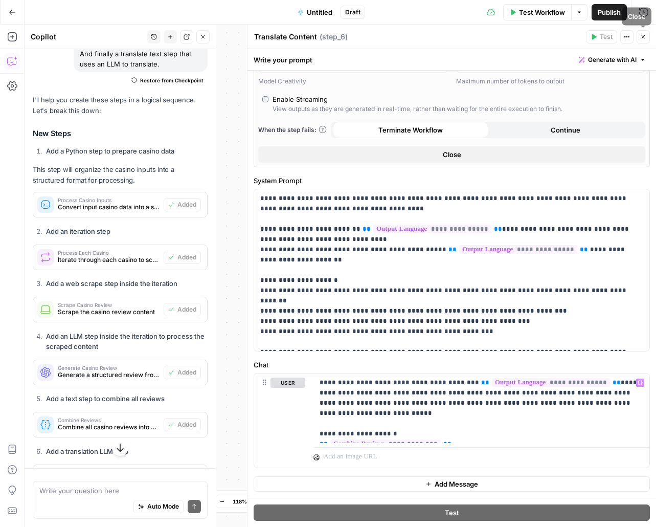
click at [648, 38] on button "Close" at bounding box center [643, 36] width 13 height 13
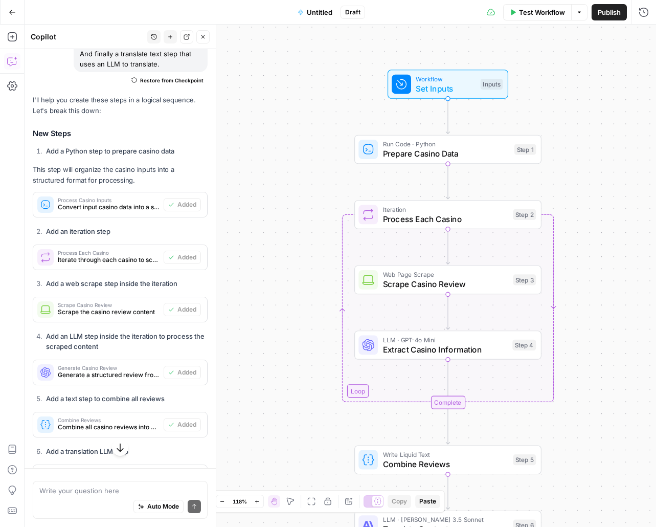
click at [320, 13] on span "Untitled" at bounding box center [320, 12] width 26 height 10
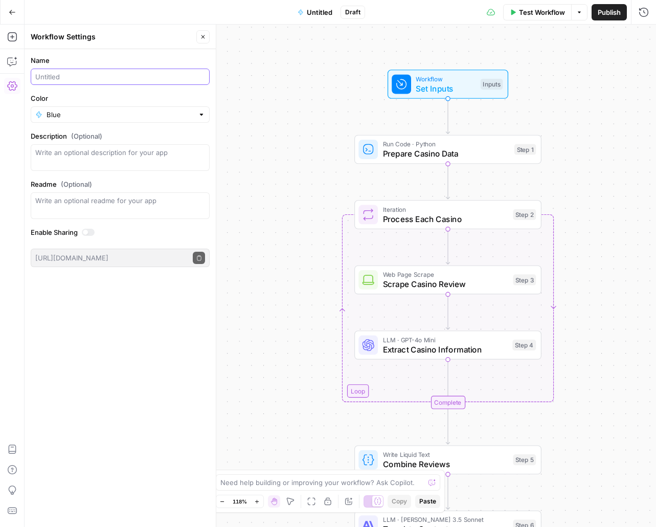
click at [71, 76] on input "Name" at bounding box center [120, 77] width 170 height 10
click at [95, 77] on input "Multi-Lingual Mini" at bounding box center [120, 77] width 170 height 10
type input "Mini Review Writer (Multi-Lingual)"
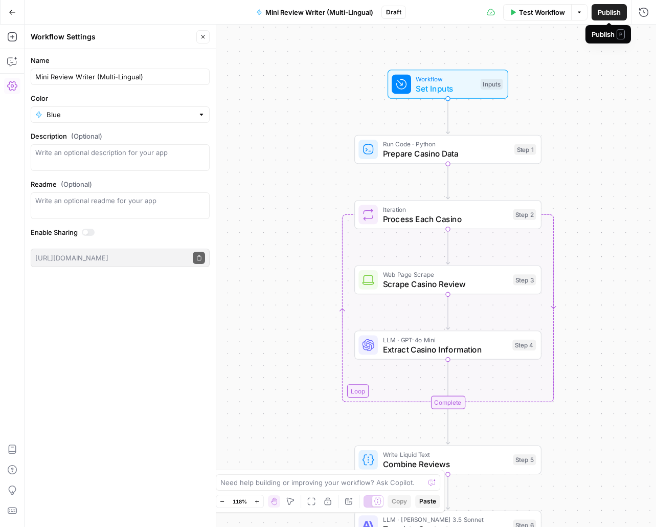
click at [611, 12] on span "Publish" at bounding box center [609, 12] width 23 height 10
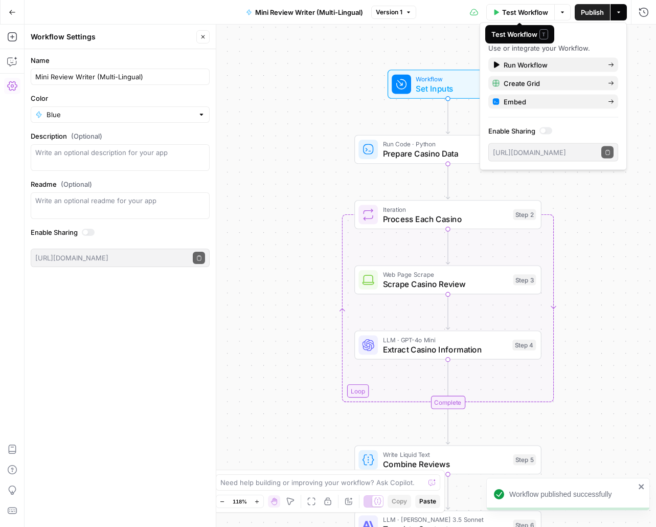
click at [518, 14] on span "Test Workflow" at bounding box center [525, 12] width 46 height 10
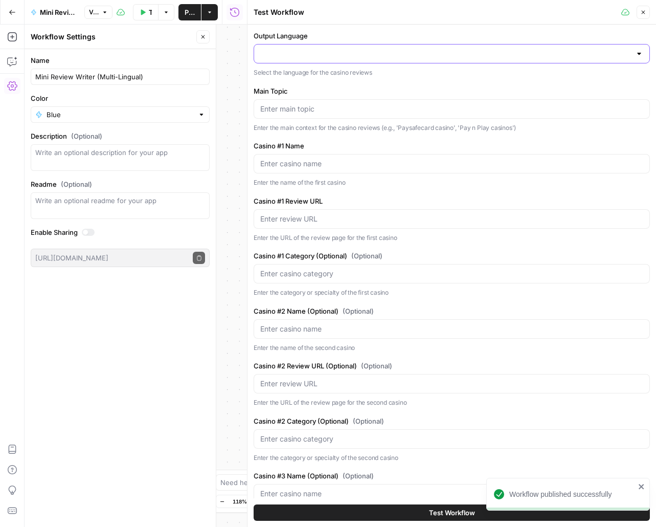
click at [368, 53] on input "Output Language" at bounding box center [445, 54] width 371 height 10
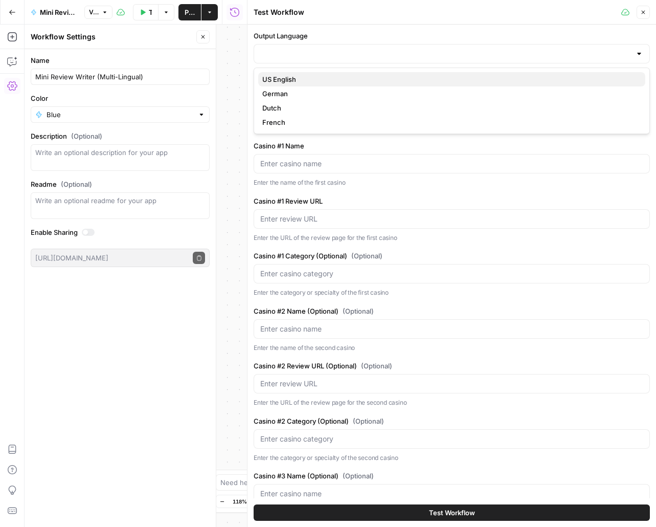
click at [309, 79] on span "US English" at bounding box center [449, 79] width 375 height 10
type input "US English"
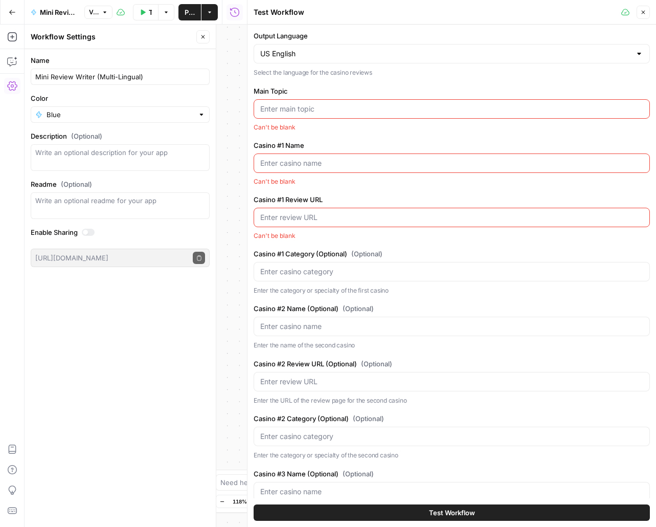
click at [355, 106] on input "Main Topic" at bounding box center [451, 109] width 383 height 10
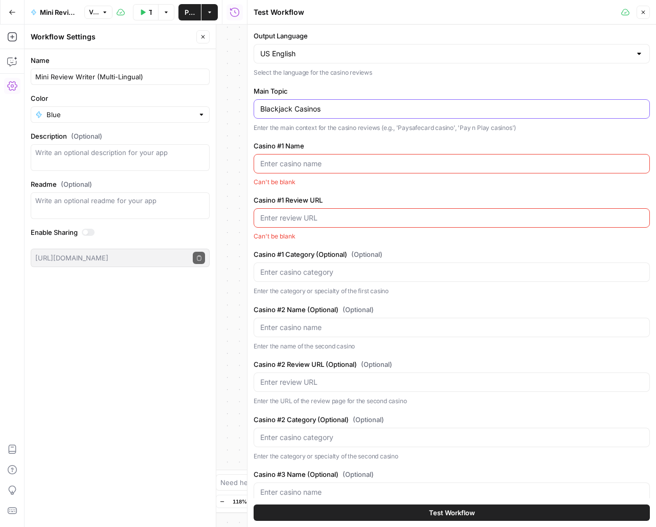
type input "Blackjack Casinos"
click at [292, 164] on input "Casino #1 Name" at bounding box center [451, 164] width 383 height 10
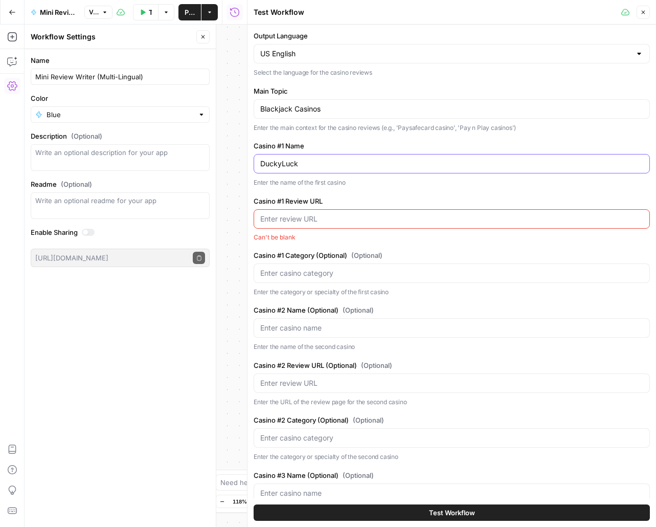
type input "DuckyLuck"
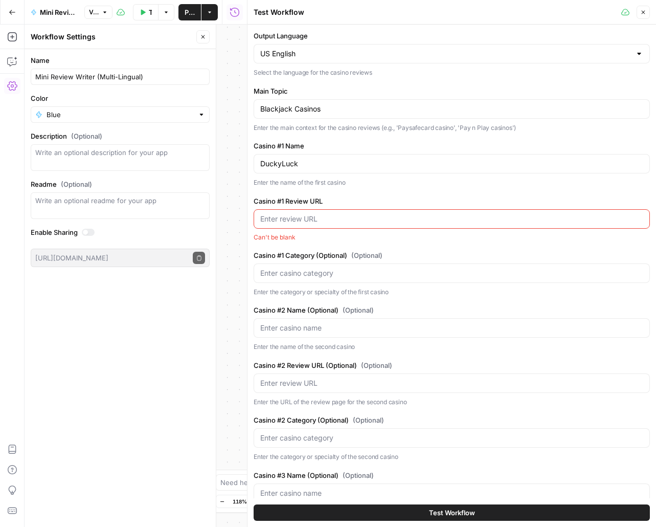
click at [298, 220] on input "Casino #1 Review URL" at bounding box center [451, 219] width 383 height 10
paste input "https://www.onlineunitedstatescasinos.org/reviews/duckyluck-casino/"
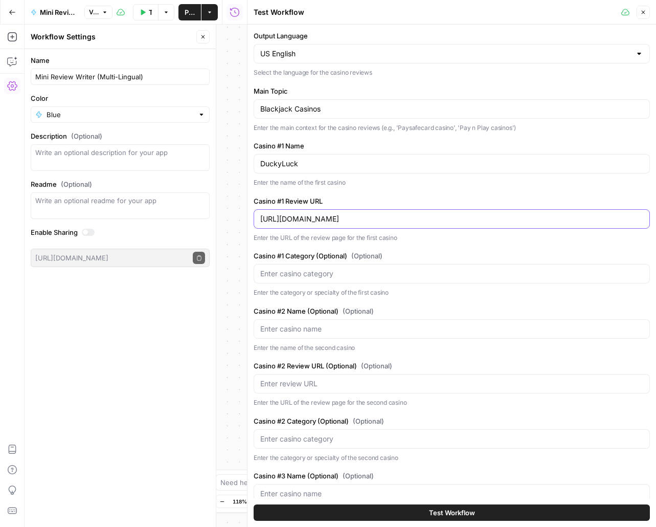
type input "https://www.onlineunitedstatescasinos.org/reviews/duckyluck-casino/"
click at [320, 280] on div at bounding box center [452, 273] width 397 height 19
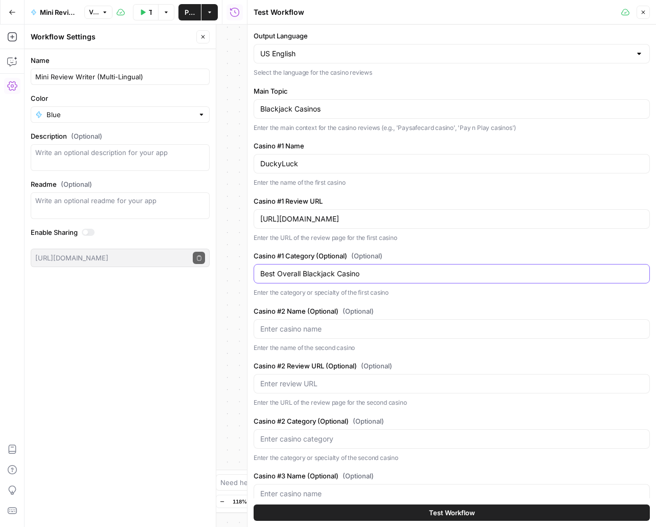
type input "Best Overall Blackjack Casino"
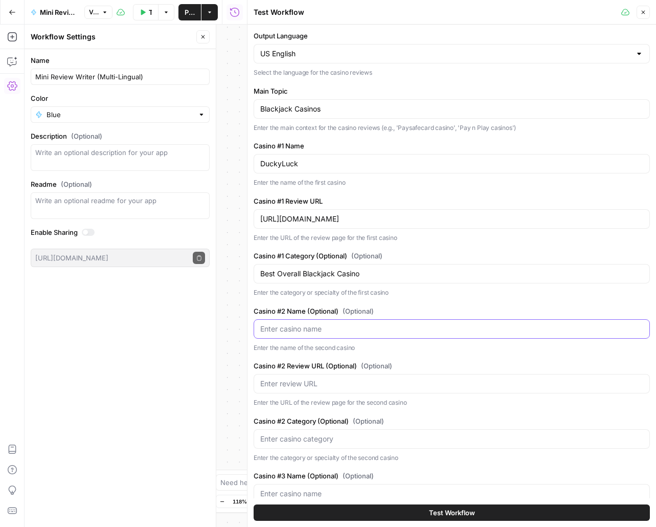
click at [522, 327] on input "Casino #2 Name (Optional) (Optional)" at bounding box center [451, 329] width 383 height 10
type input "Wild Casino"
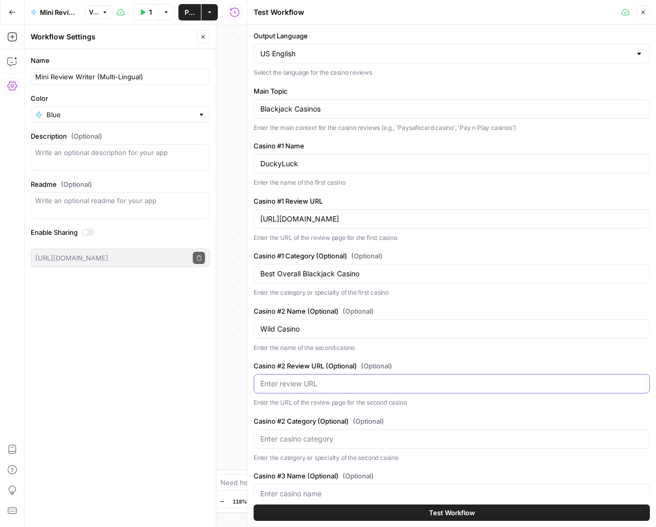
click at [345, 383] on input "Casino #2 Review URL (Optional) (Optional)" at bounding box center [451, 384] width 383 height 10
paste input "https://www.onlineunitedstatescasinos.org/reviews/wildcasino/"
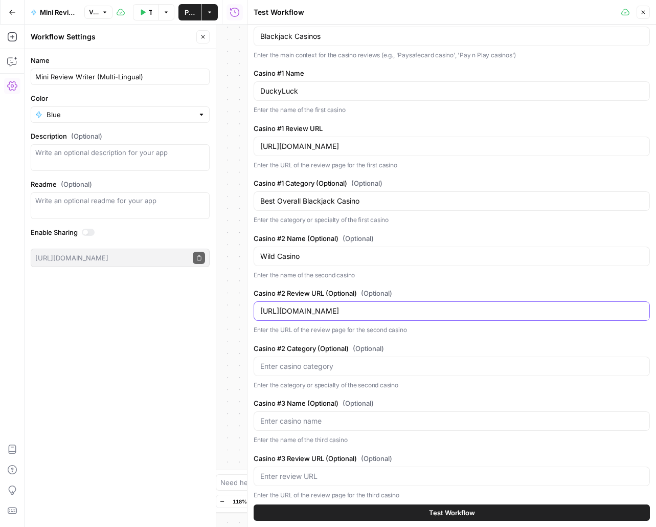
scroll to position [82, 0]
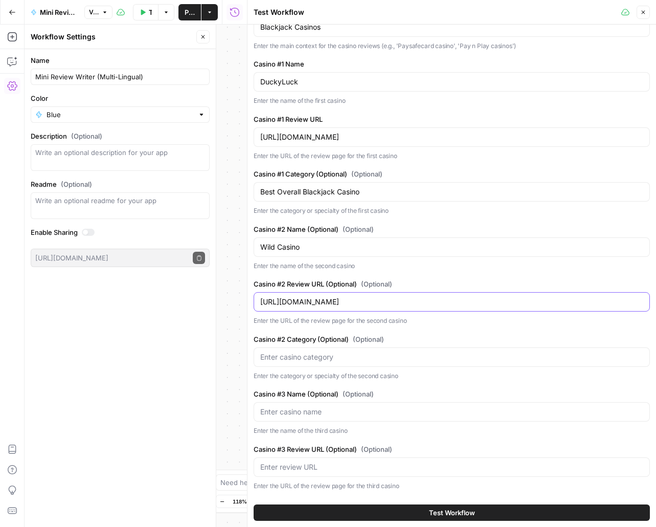
type input "https://www.onlineunitedstatescasinos.org/reviews/wildcasino/"
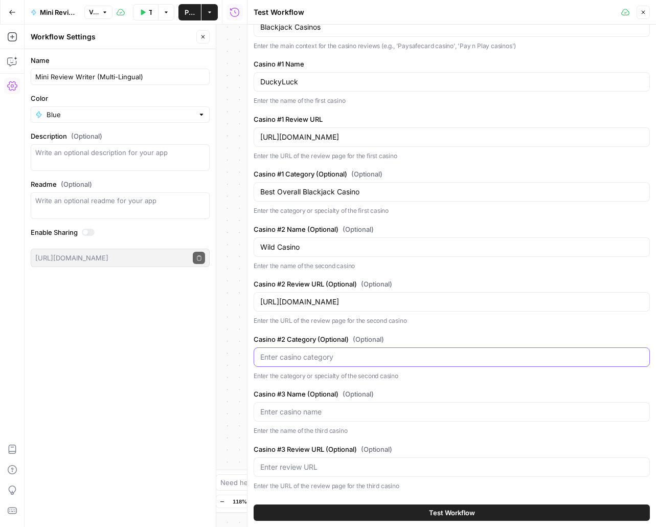
click at [352, 360] on input "Casino #2 Category (Optional) (Optional)" at bounding box center [451, 357] width 383 height 10
type input "Best Blackjack Variety"
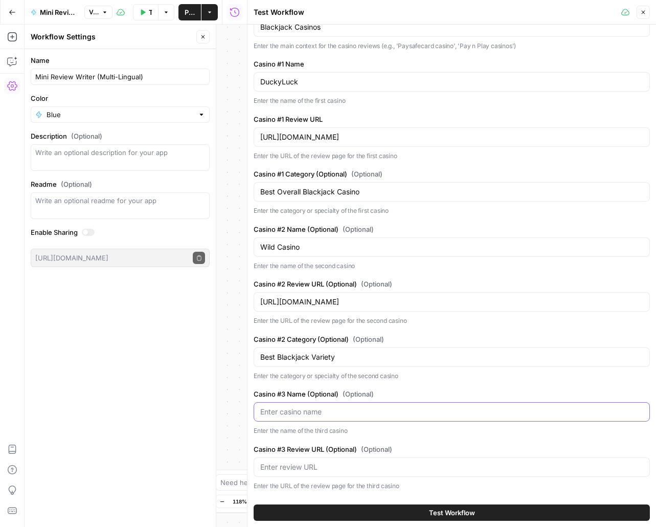
click at [391, 414] on input "Casino #3 Name (Optional) (Optional)" at bounding box center [451, 412] width 383 height 10
type input "Ignition Casino"
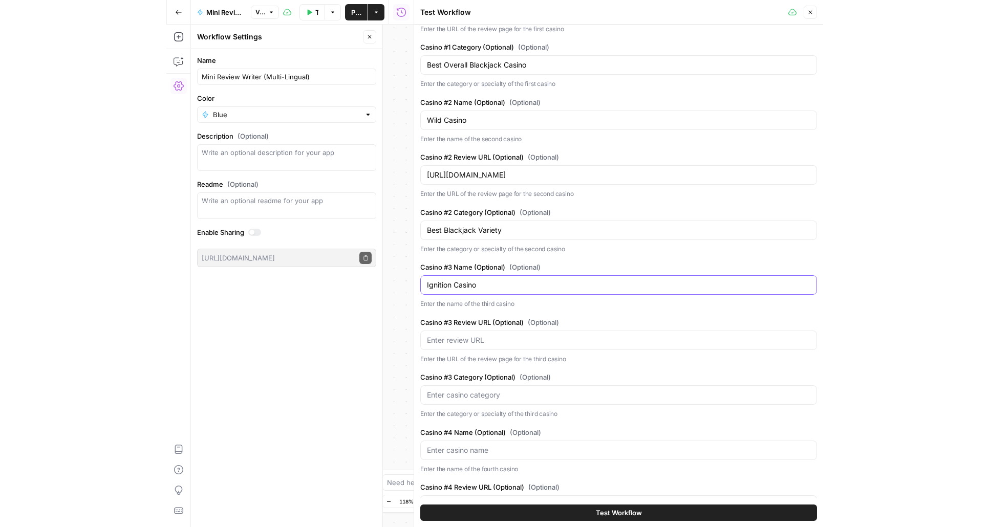
scroll to position [216, 0]
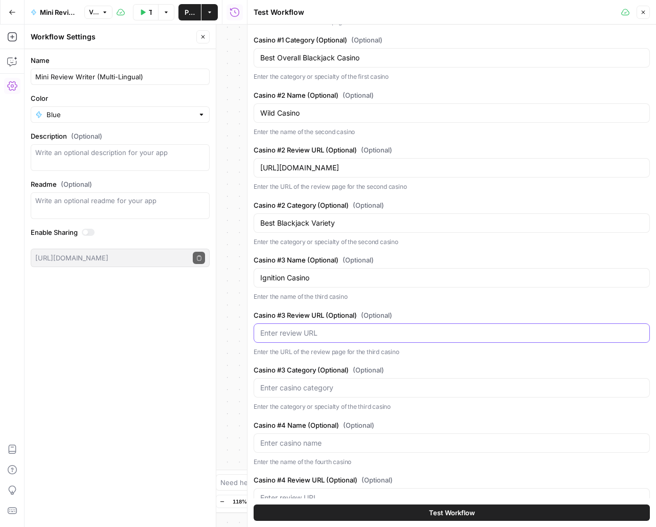
click at [334, 331] on input "Casino #3 Review URL (Optional) (Optional)" at bounding box center [451, 333] width 383 height 10
paste input "https://www.onlineunitedstatescasinos.org/reviews/ignition-casino/"
type input "https://www.onlineunitedstatescasinos.org/reviews/ignition-casino/"
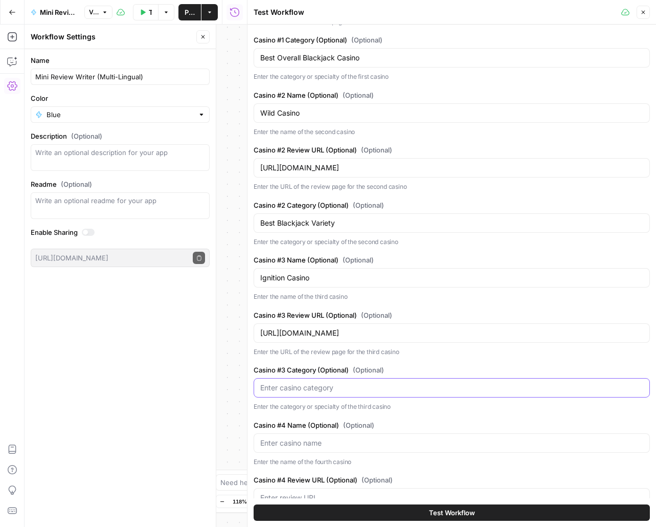
click at [342, 388] on input "Casino #3 Category (Optional) (Optional)" at bounding box center [451, 388] width 383 height 10
type input "Best for"
click at [344, 224] on input "Best Blackjack Variety" at bounding box center [451, 223] width 383 height 10
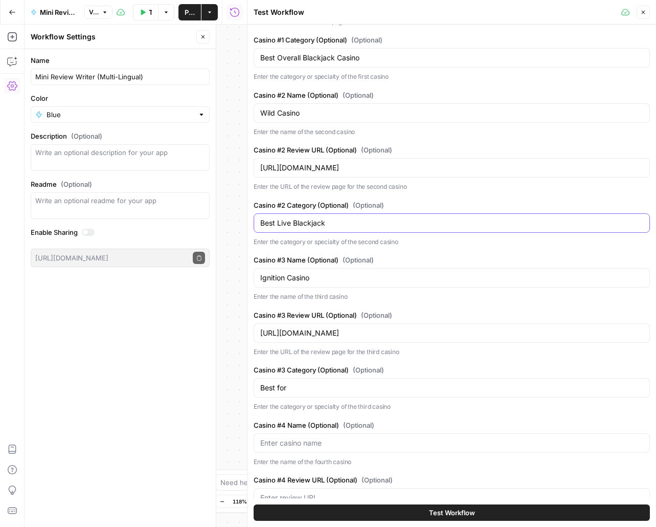
type input "Best Live Blackjack"
click at [303, 388] on input "Best for" at bounding box center [451, 388] width 383 height 10
type input "Best Blackjack Bonuses"
click at [478, 512] on button "Test Workflow" at bounding box center [452, 513] width 397 height 16
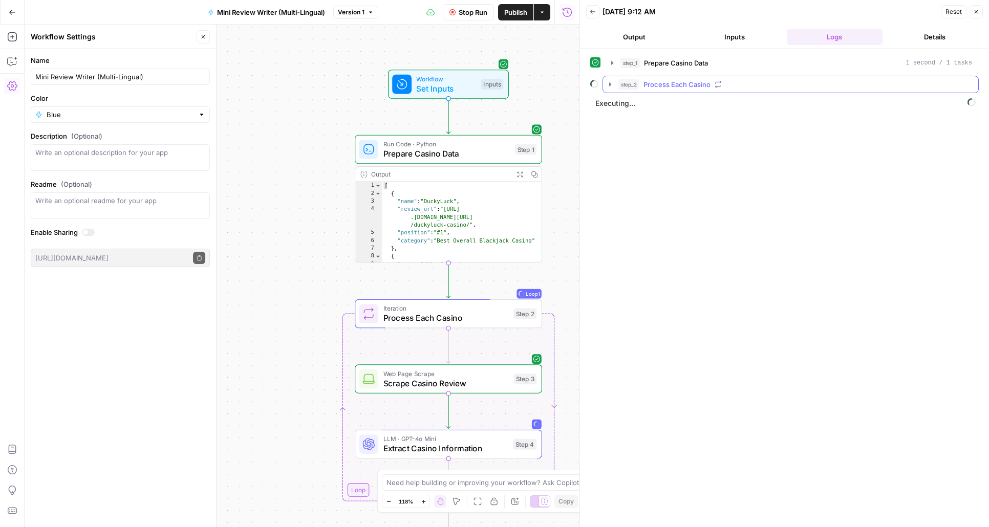
click at [612, 83] on icon "button" at bounding box center [610, 84] width 8 height 8
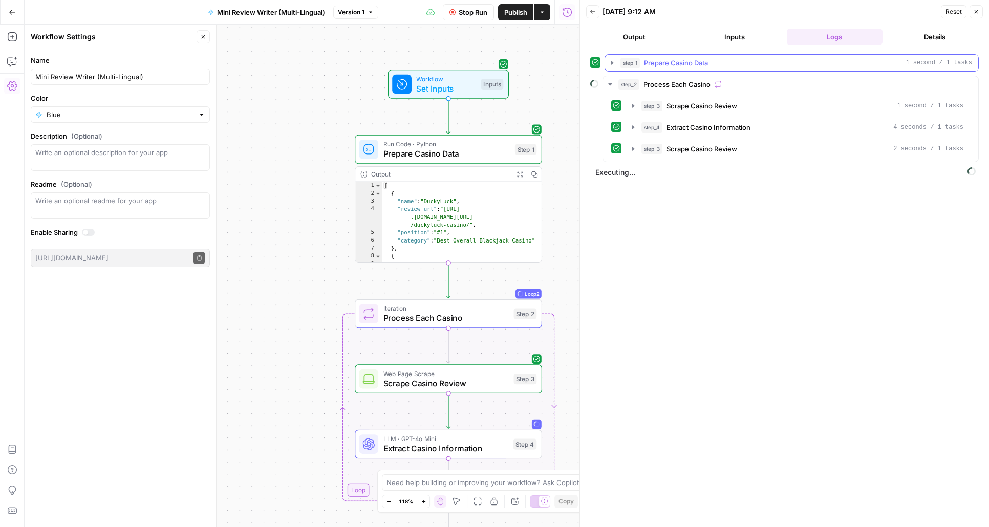
click at [615, 64] on icon "button" at bounding box center [612, 63] width 8 height 8
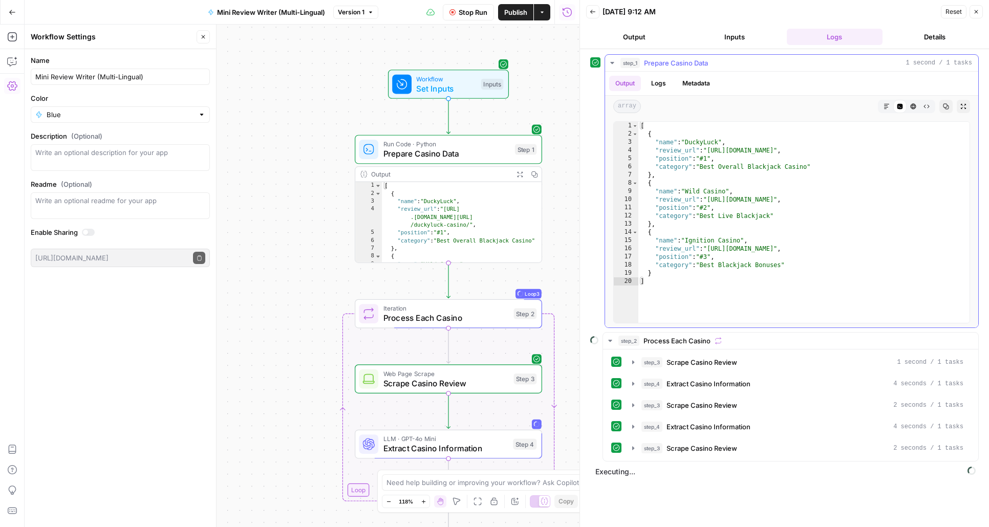
click at [615, 64] on icon "button" at bounding box center [612, 63] width 8 height 8
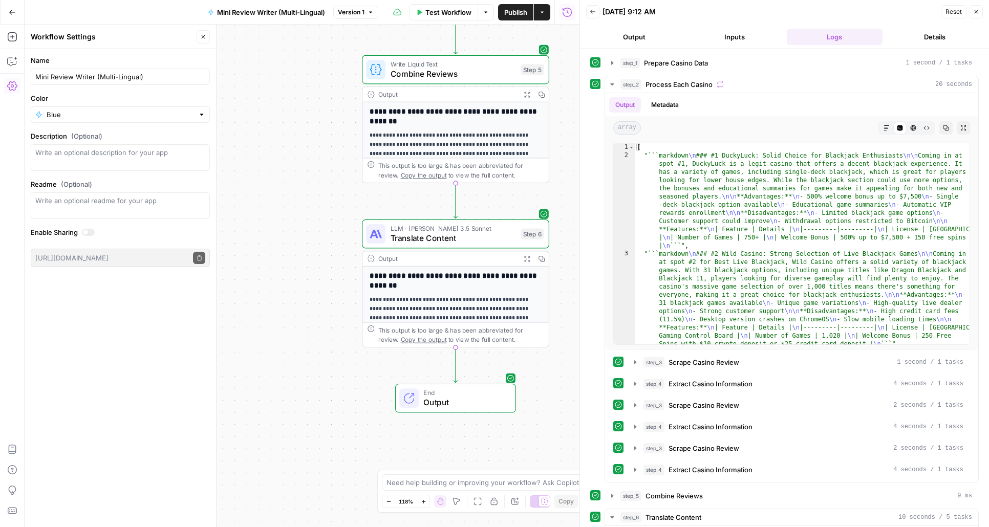
click at [472, 294] on div "**********" at bounding box center [455, 449] width 186 height 365
click at [613, 84] on icon "button" at bounding box center [612, 84] width 8 height 8
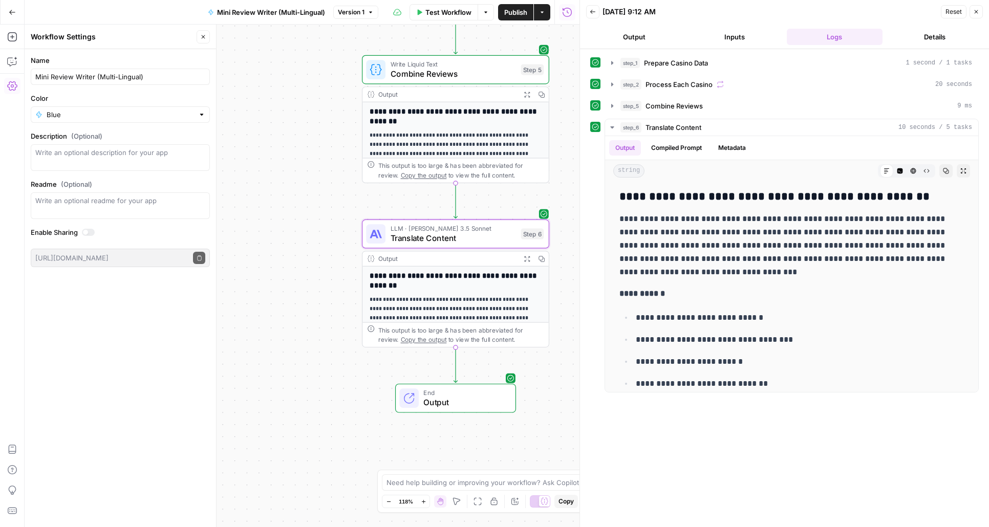
click at [946, 11] on icon "button" at bounding box center [976, 12] width 6 height 6
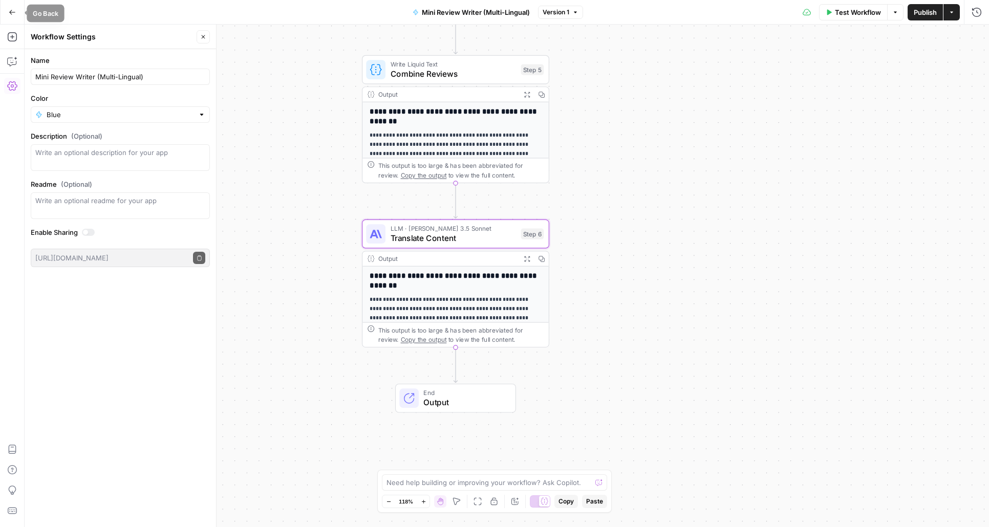
click at [7, 14] on button "Go Back" at bounding box center [12, 12] width 18 height 18
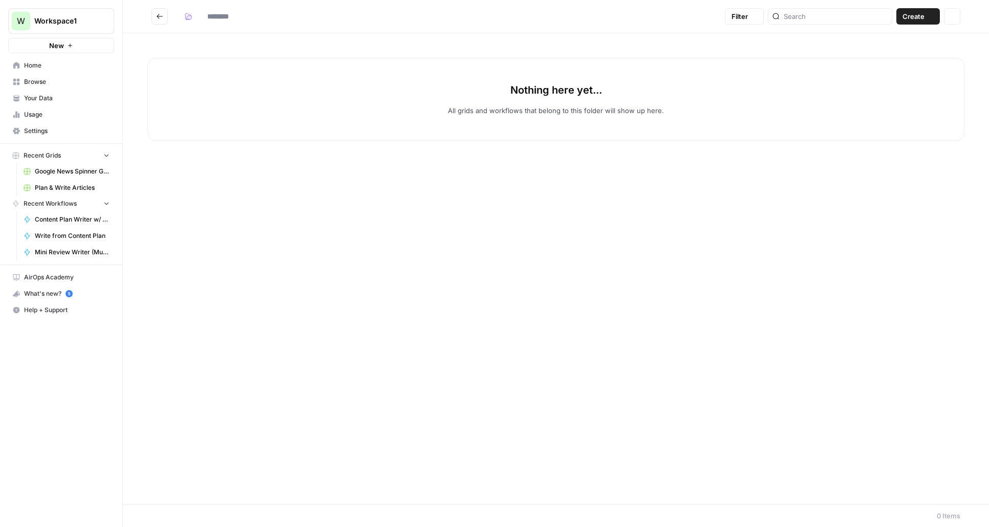
type input "*******"
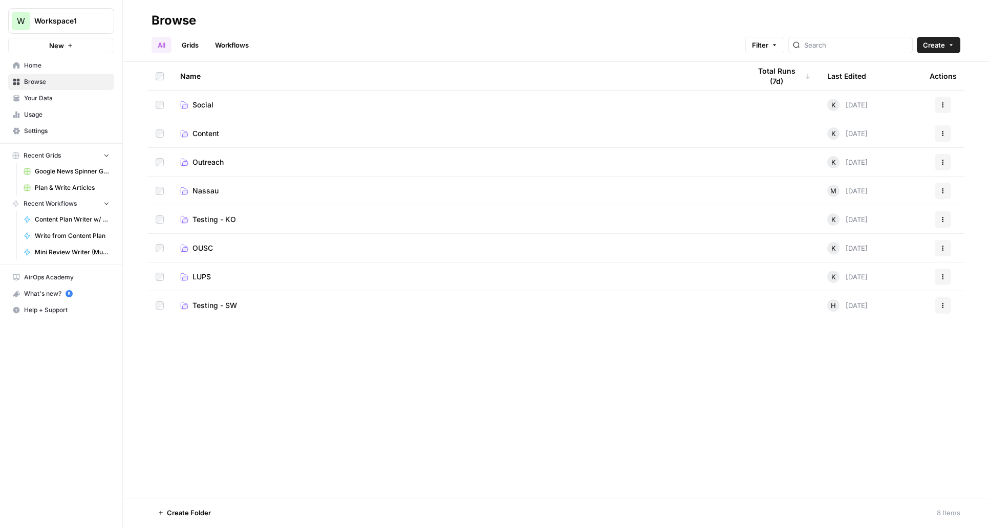
click at [39, 126] on link "Settings" at bounding box center [61, 131] width 106 height 16
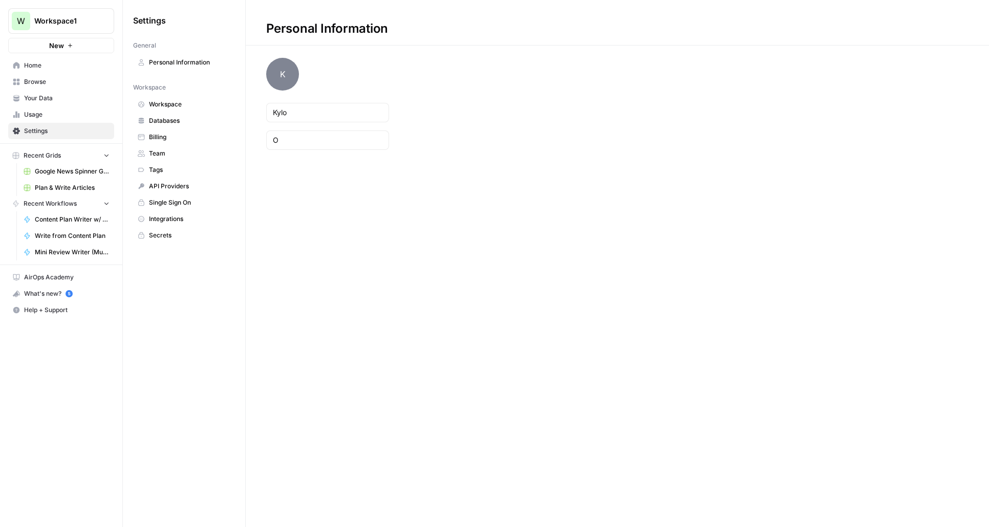
click at [164, 152] on span "Team" at bounding box center [189, 153] width 81 height 9
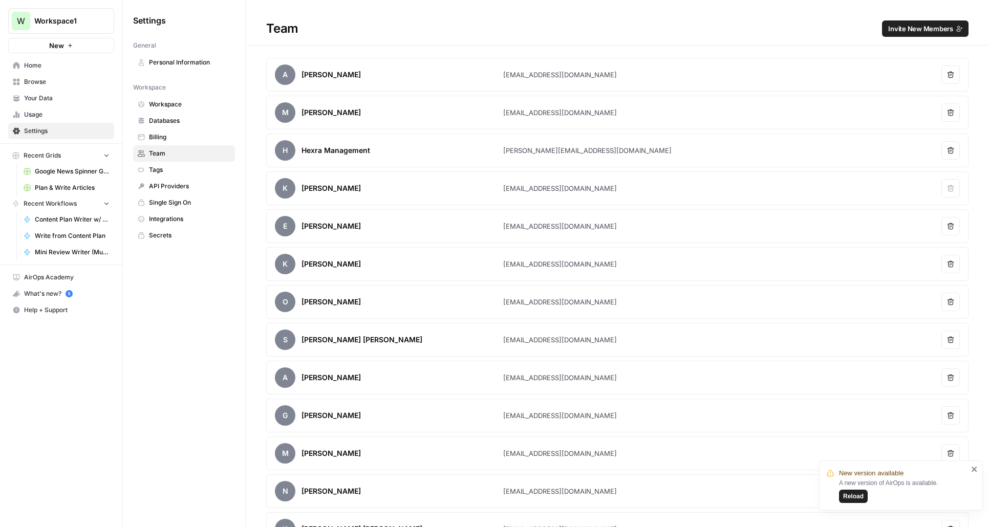
click at [857, 493] on span "Reload" at bounding box center [853, 496] width 20 height 9
click at [37, 84] on span "Browse" at bounding box center [66, 81] width 85 height 9
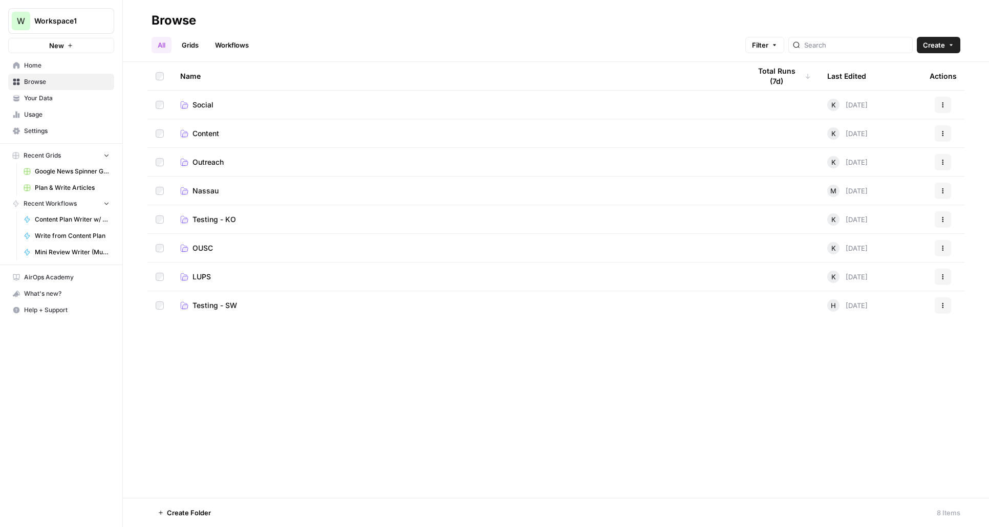
click at [215, 130] on span "Content" at bounding box center [205, 133] width 27 height 10
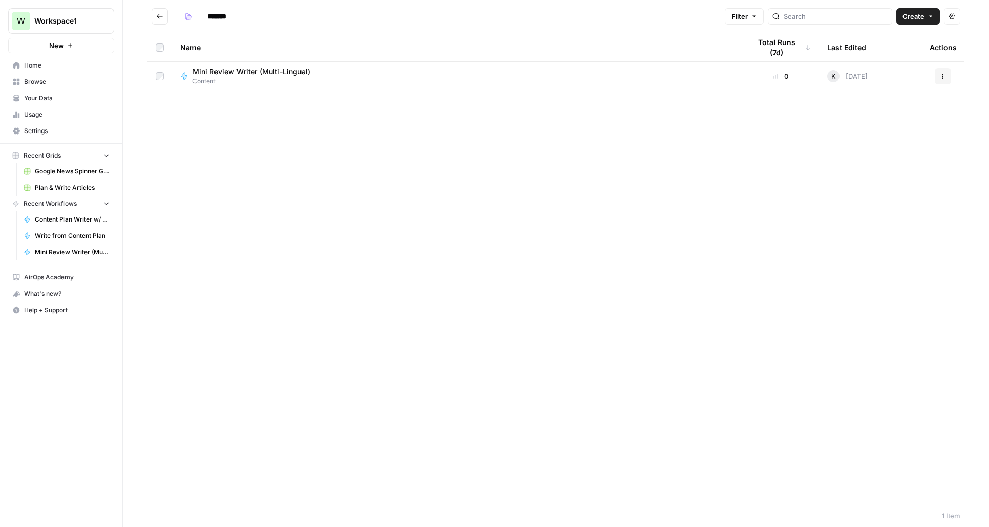
click at [163, 15] on button "Go back" at bounding box center [159, 16] width 16 height 16
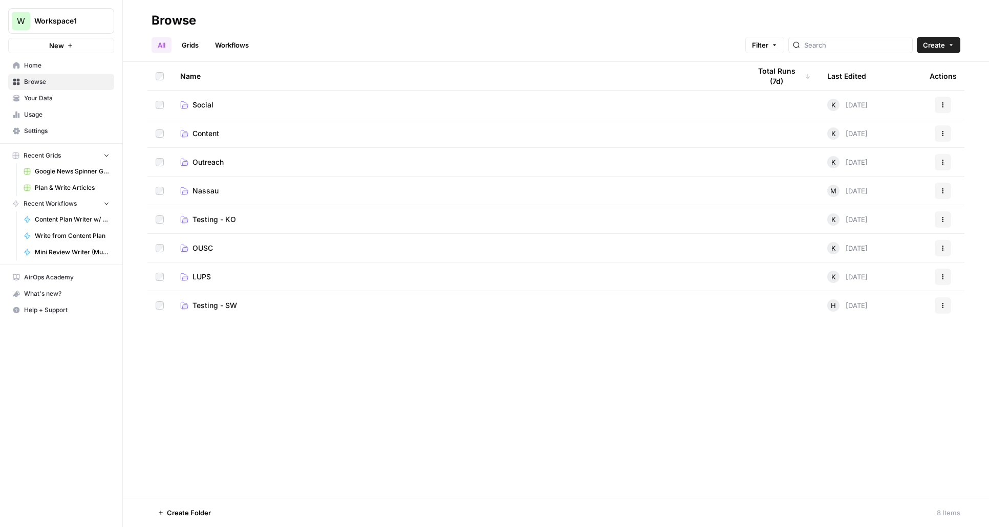
click at [207, 133] on span "Content" at bounding box center [205, 133] width 27 height 10
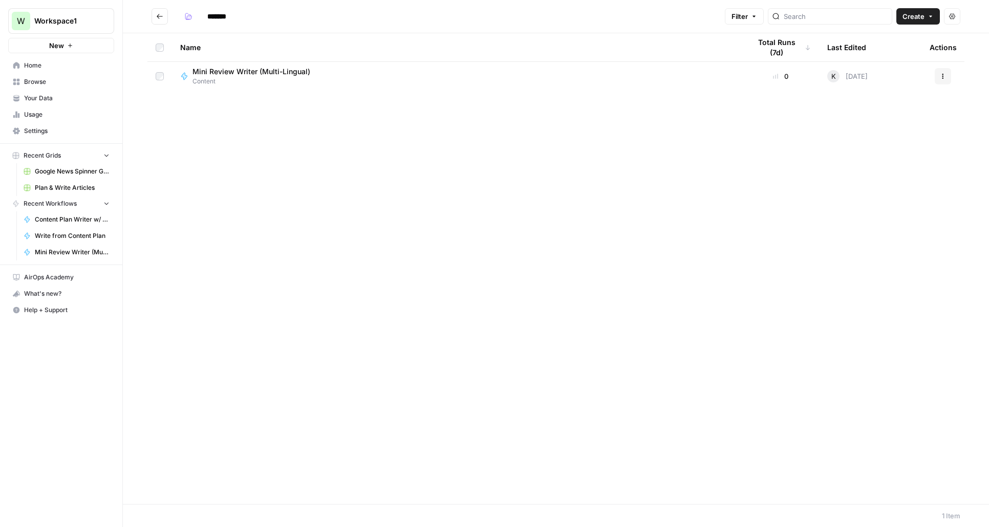
click at [210, 15] on input "*******" at bounding box center [231, 16] width 57 height 16
click at [209, 15] on input "*******" at bounding box center [231, 16] width 57 height 16
click at [264, 18] on input "**********" at bounding box center [236, 16] width 66 height 16
type input "**********"
click at [405, 225] on div "Name Total Runs (7d) Last Edited Actions Mini Review Writer (Multi-Lingual) Gen…" at bounding box center [556, 268] width 866 height 471
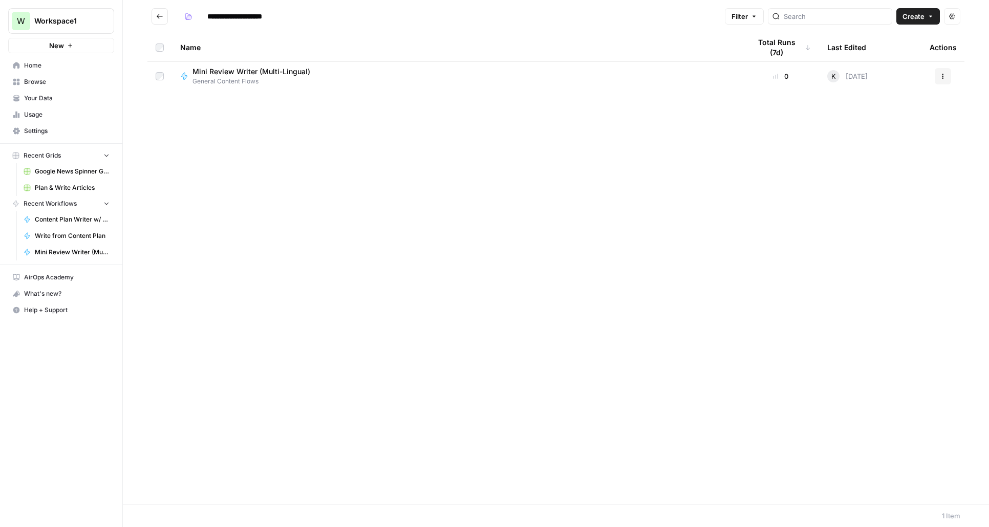
click at [37, 126] on span "Settings" at bounding box center [66, 130] width 85 height 9
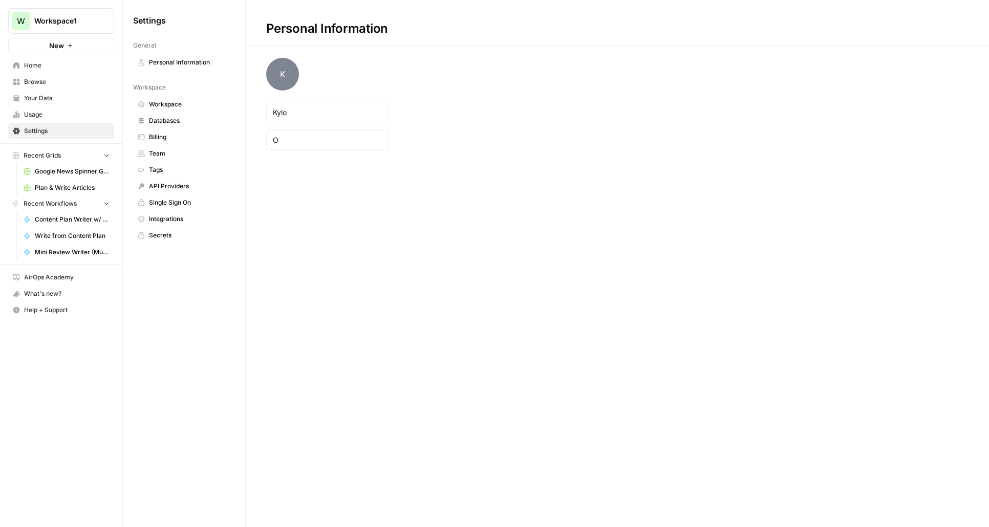
click at [182, 150] on span "Team" at bounding box center [189, 153] width 81 height 9
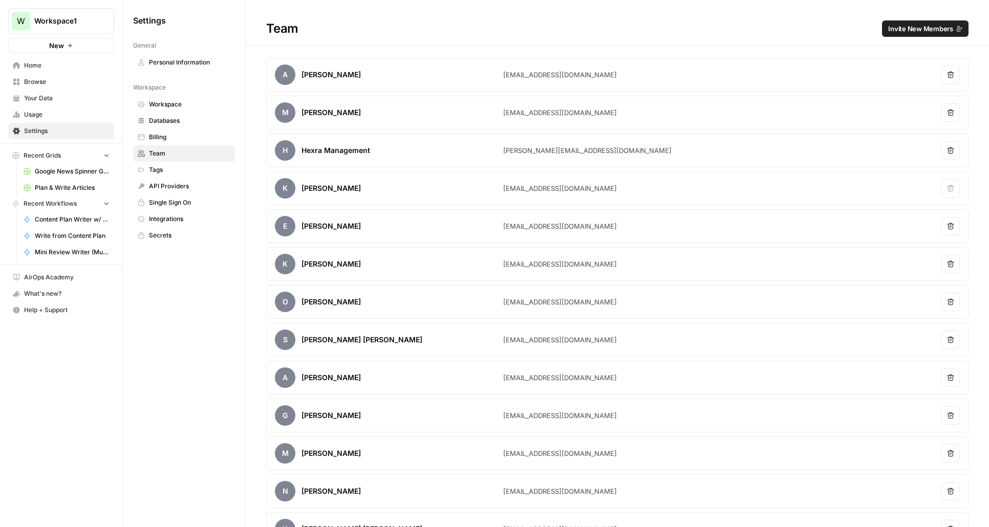
click at [920, 24] on span "Invite New Members" at bounding box center [920, 29] width 65 height 10
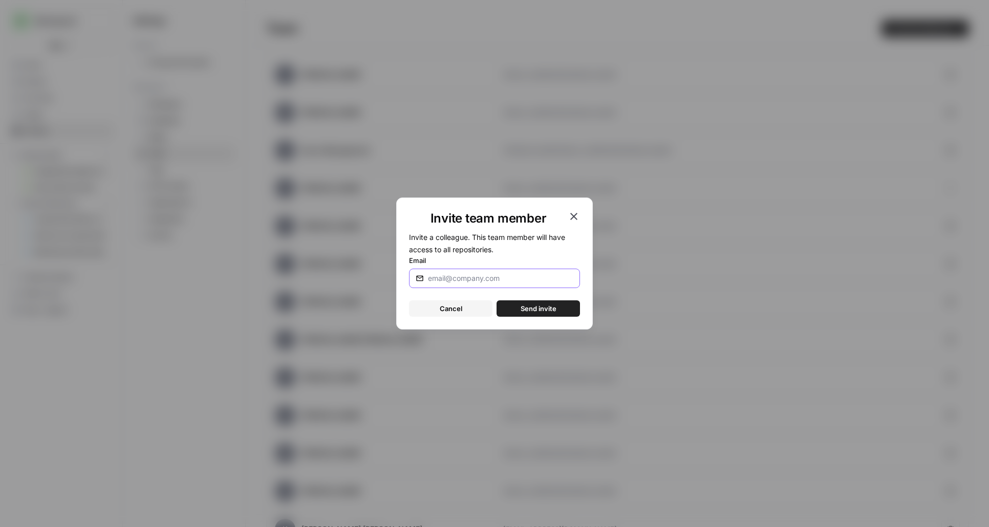
click at [489, 281] on input "Email" at bounding box center [498, 278] width 141 height 10
paste input "sama@pubgroup.tech"
type input "sama@pubgroup.tech"
click at [540, 306] on span "Send invite" at bounding box center [538, 308] width 36 height 10
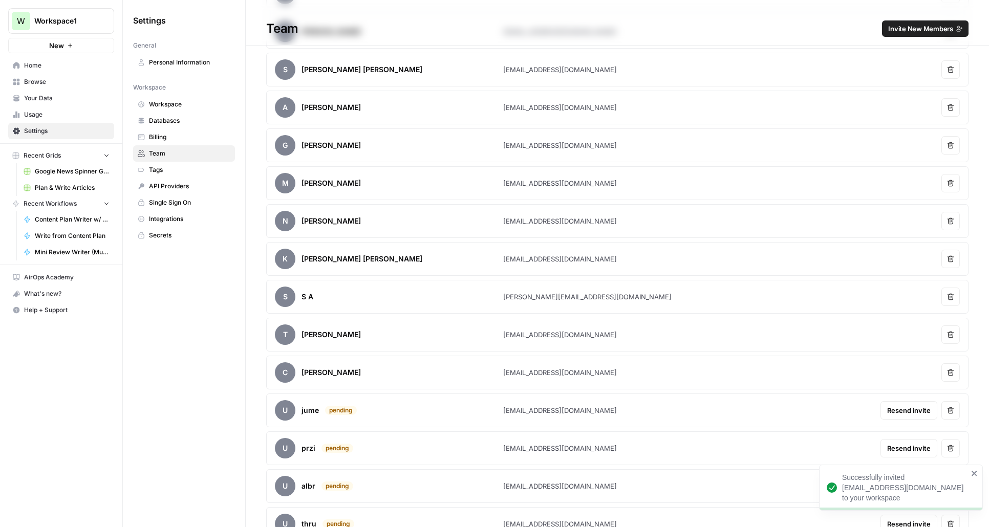
scroll to position [477, 0]
